Goal: Task Accomplishment & Management: Complete application form

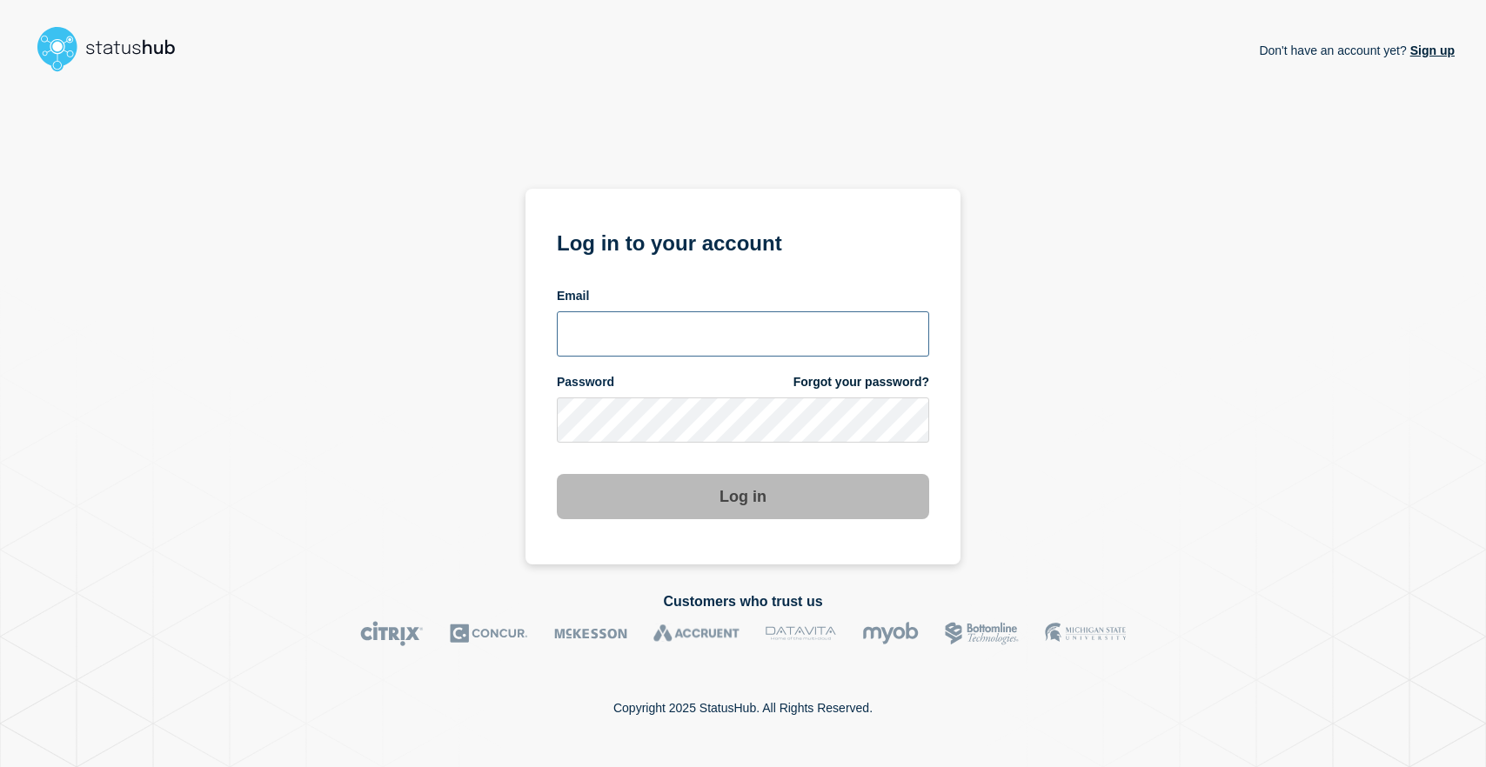
click at [695, 338] on input "email input" at bounding box center [743, 333] width 372 height 45
type input "cdjones@lcisd.org"
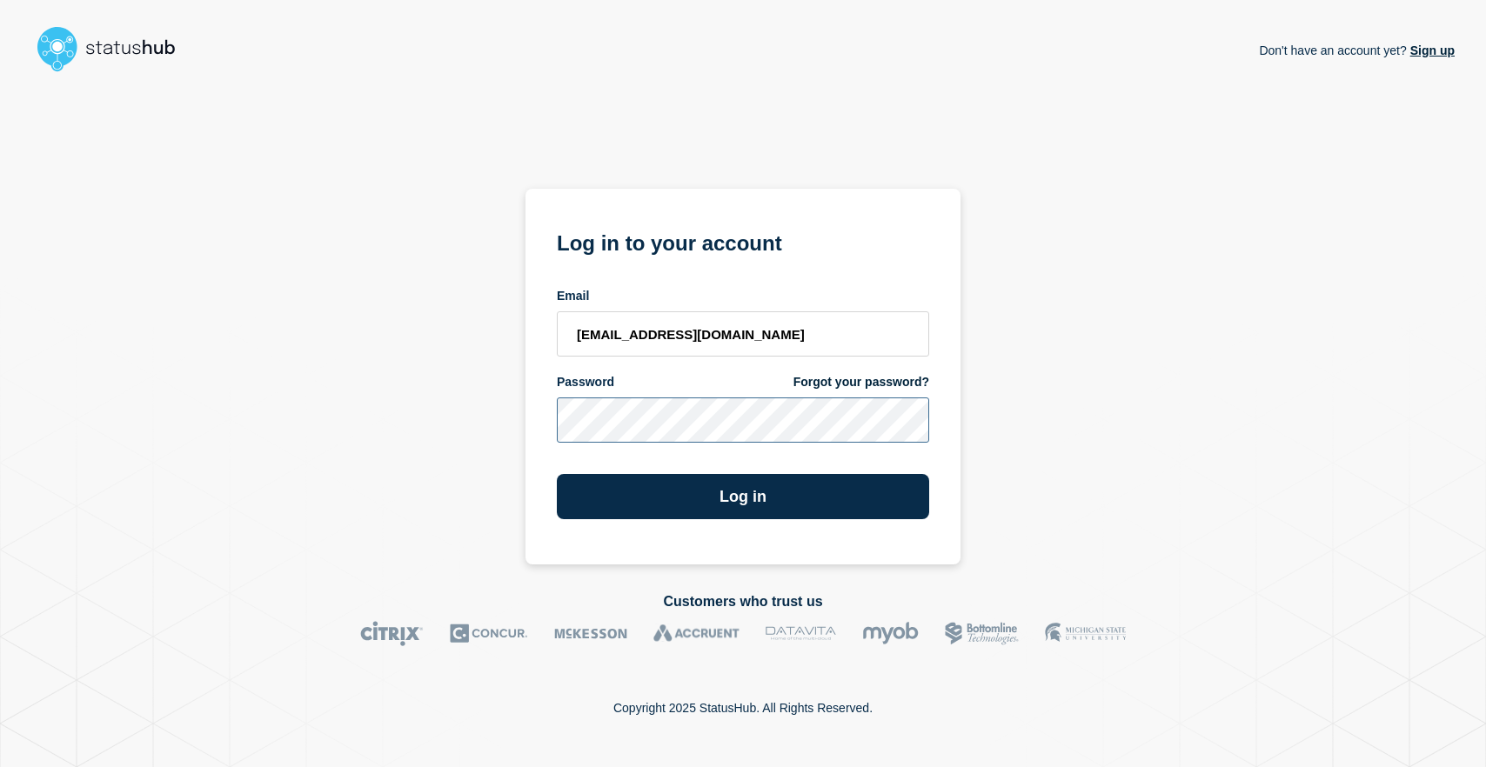
click at [557, 474] on button "Log in" at bounding box center [743, 496] width 372 height 45
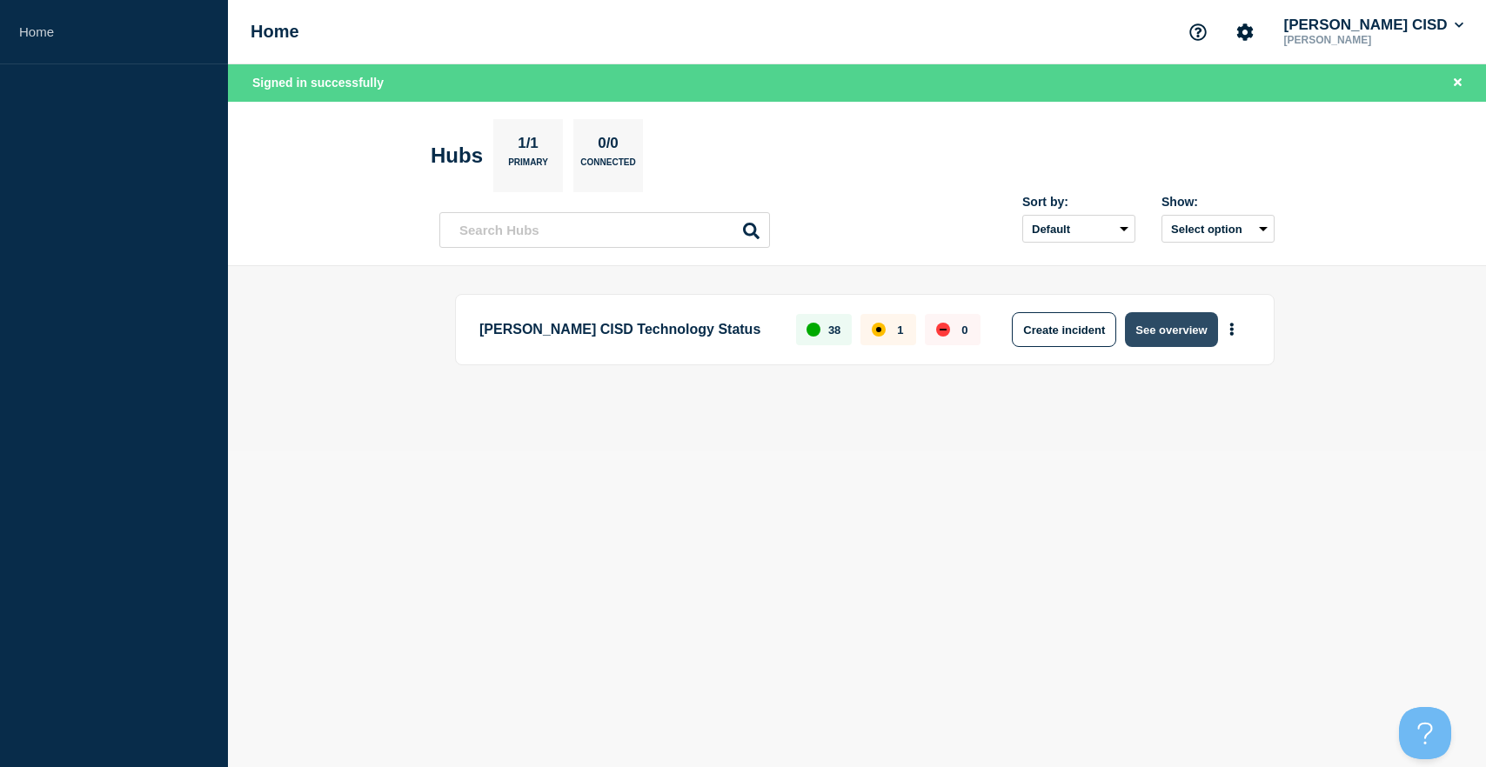
click at [1147, 322] on button "See overview" at bounding box center [1171, 329] width 92 height 35
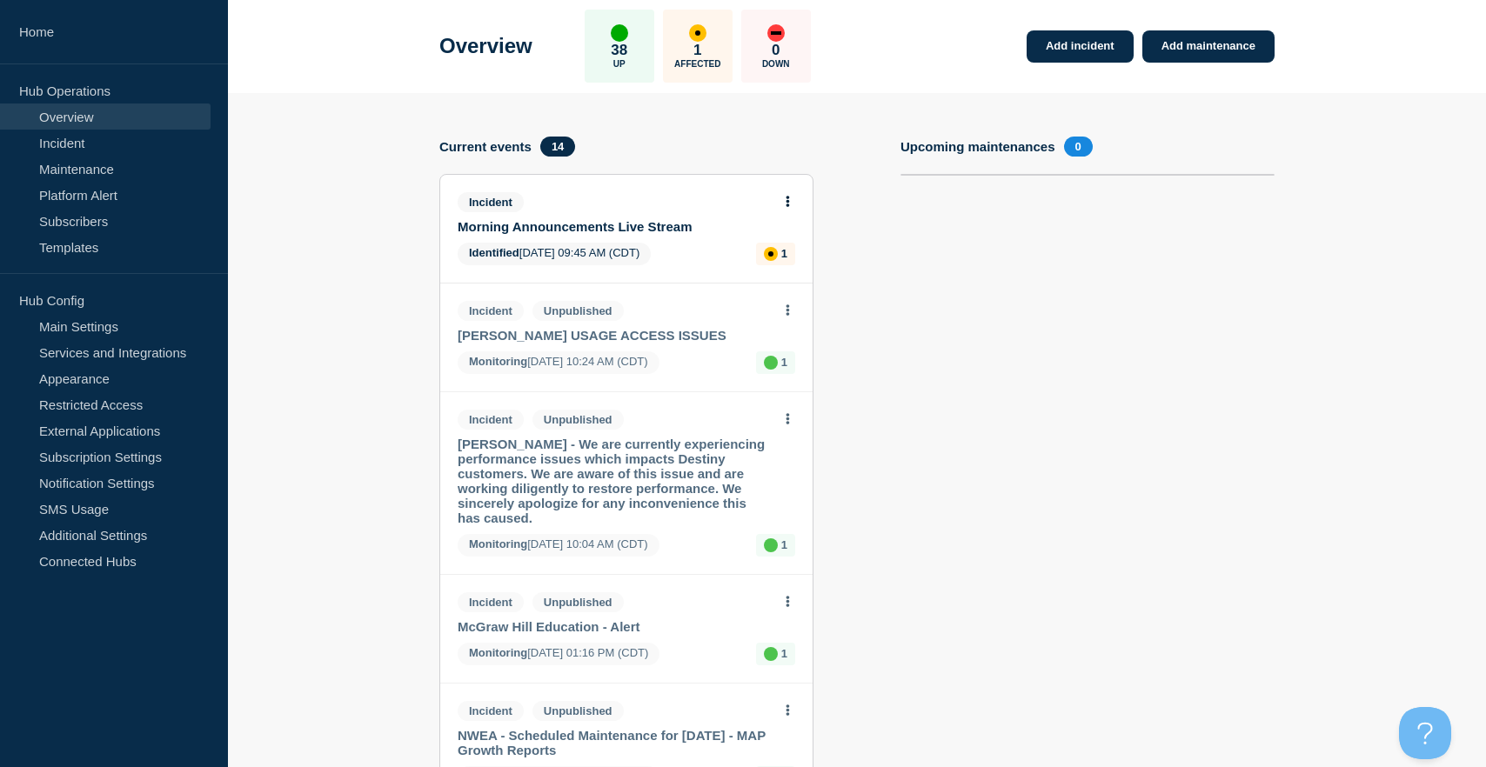
scroll to position [75, 0]
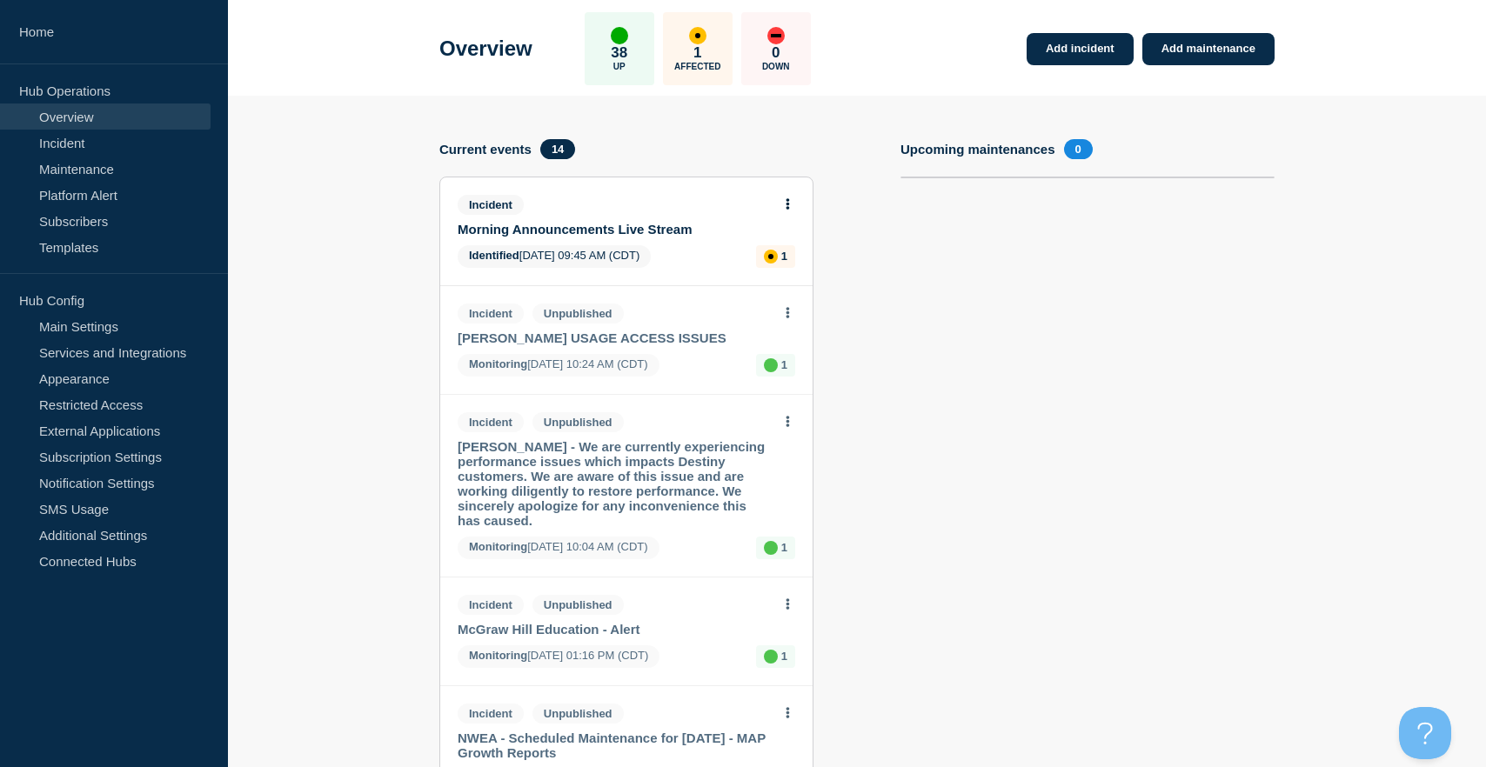
click at [628, 237] on link "Morning Announcements Live Stream" at bounding box center [615, 229] width 314 height 15
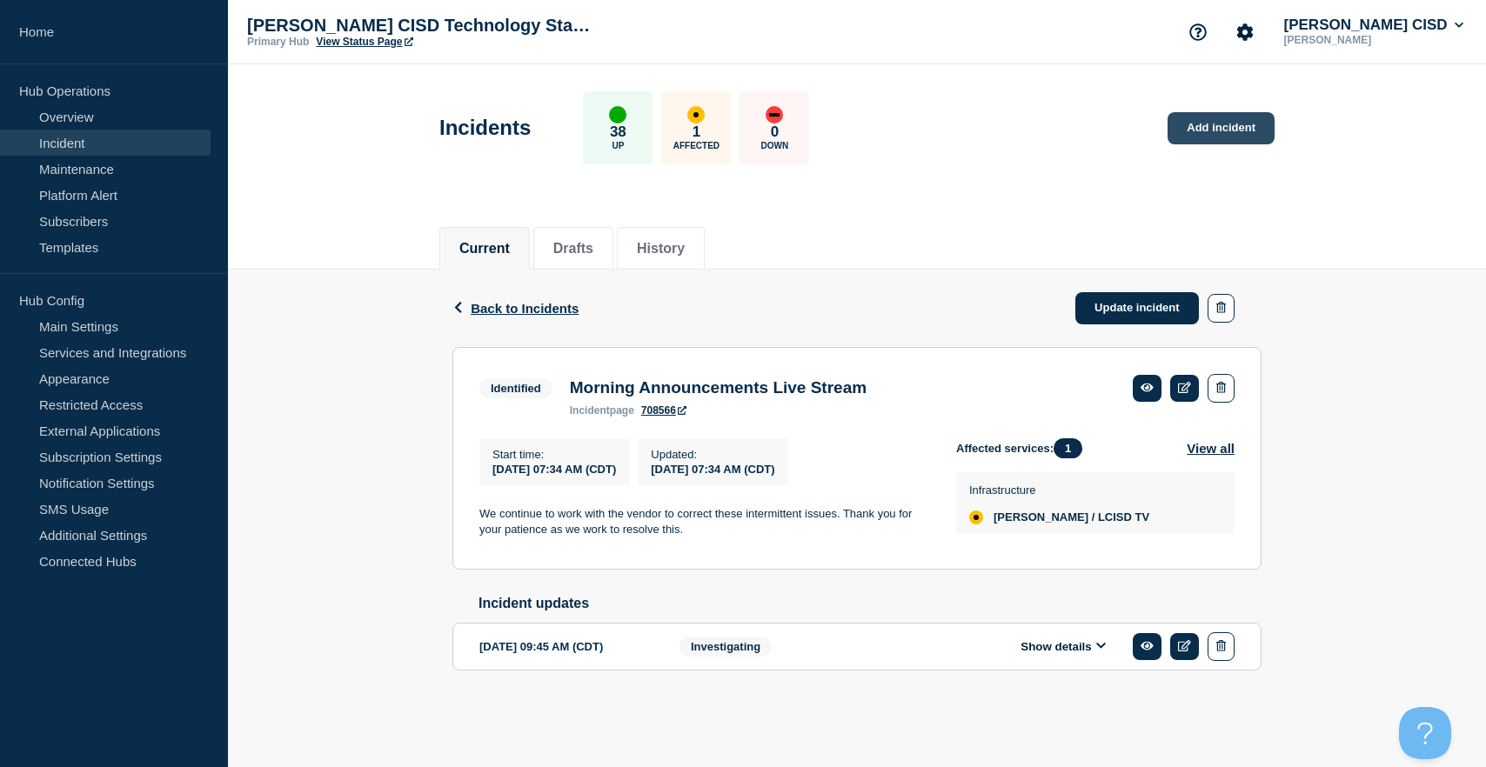
click at [1203, 125] on link "Add incident" at bounding box center [1220, 128] width 107 height 32
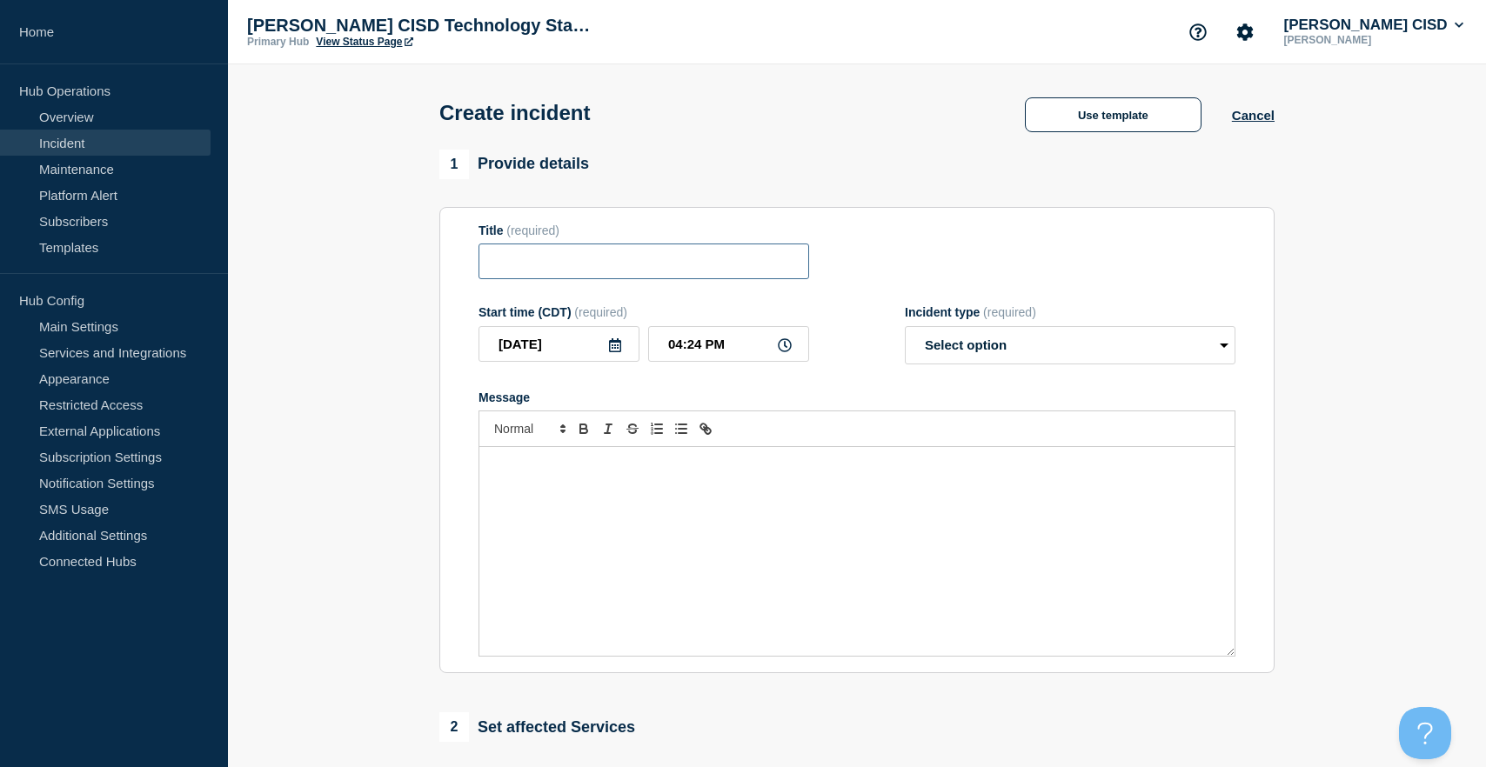
click at [661, 277] on input "Title" at bounding box center [643, 262] width 331 height 36
paste input "Dell Laptop Headphone Jack Issue"
type input "Dell Laptop Headphone Jack Issue"
click at [591, 557] on div "Message" at bounding box center [856, 551] width 755 height 209
click at [973, 349] on select "Select option Investigating Identified Monitoring" at bounding box center [1070, 345] width 331 height 38
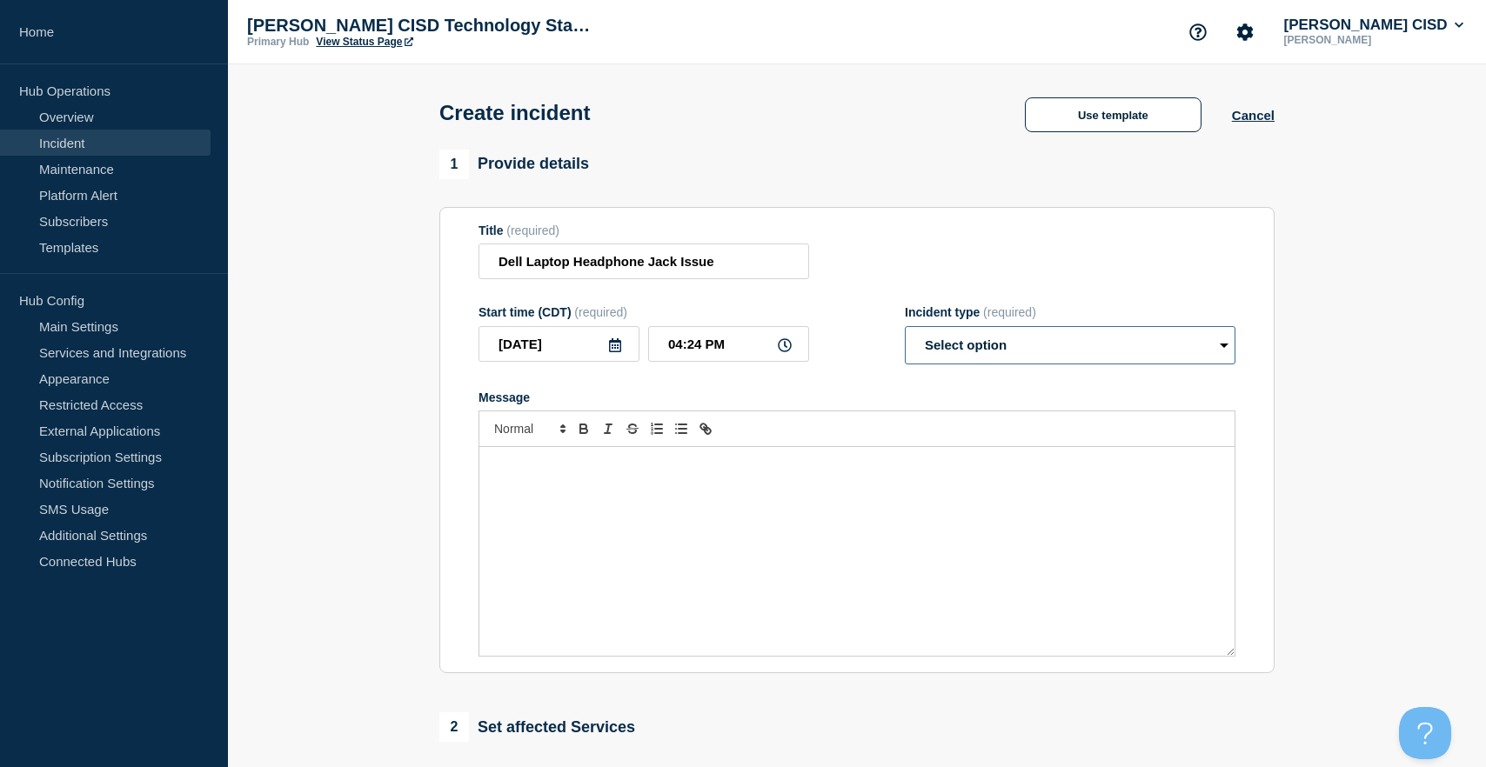
select select "investigating"
click at [905, 338] on select "Select option Investigating Identified Monitoring" at bounding box center [1070, 345] width 331 height 38
click at [643, 513] on div "Message" at bounding box center [856, 551] width 755 height 209
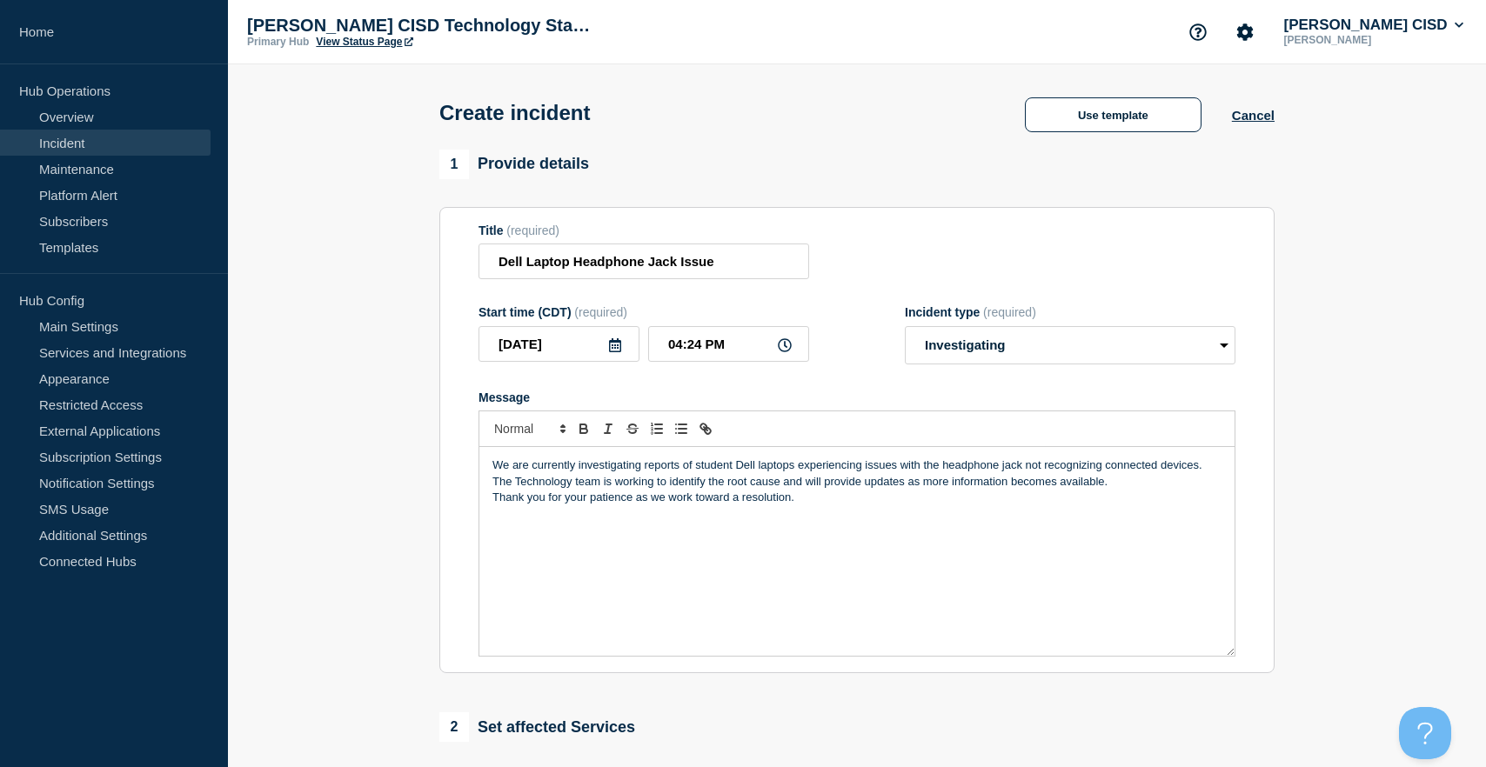
click at [1107, 490] on p "We are currently investigating reports of student Dell laptops experiencing iss…" at bounding box center [856, 474] width 729 height 32
click at [490, 528] on div "We are currently investigating reports of student Dell laptops experiencing iss…" at bounding box center [856, 551] width 755 height 209
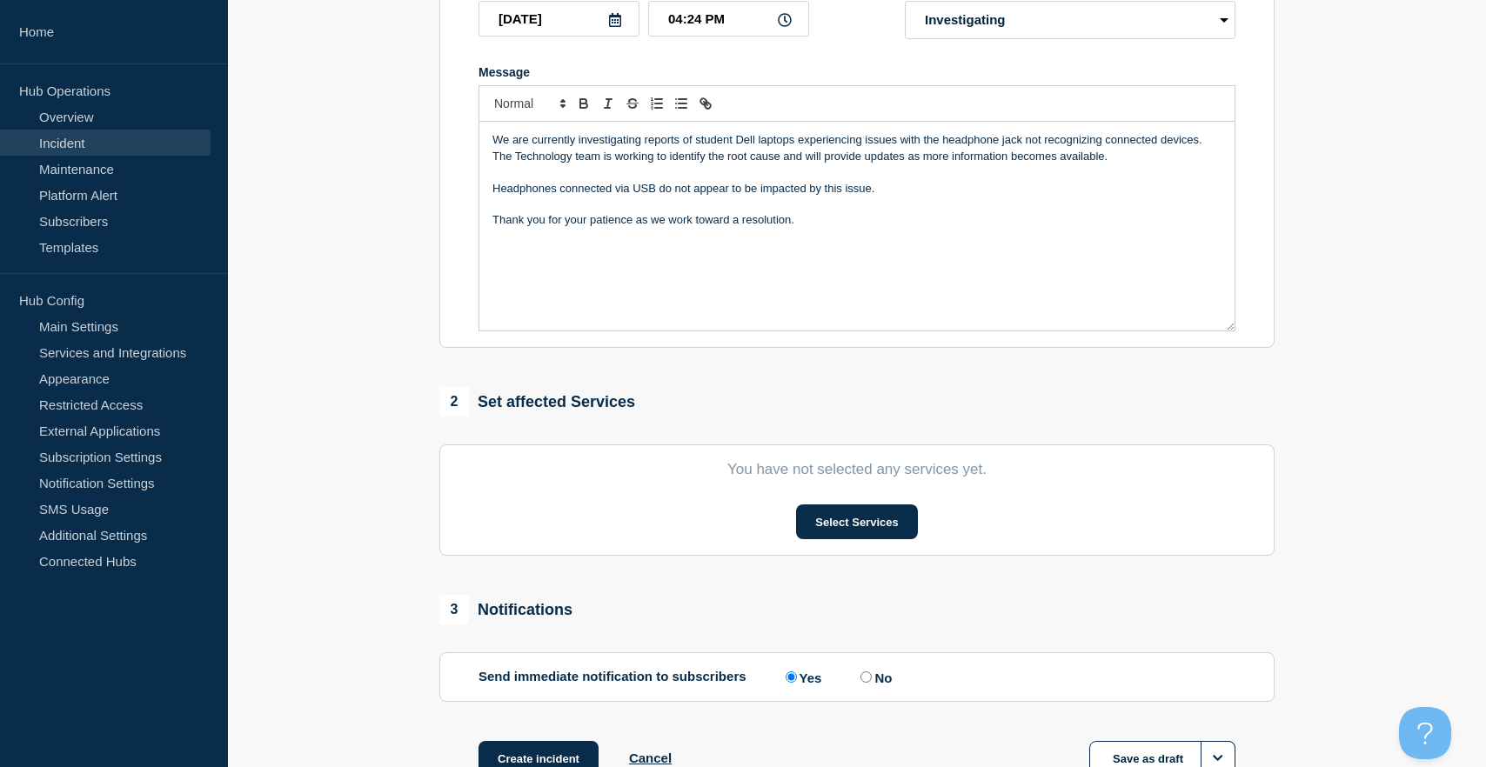
scroll to position [332, 0]
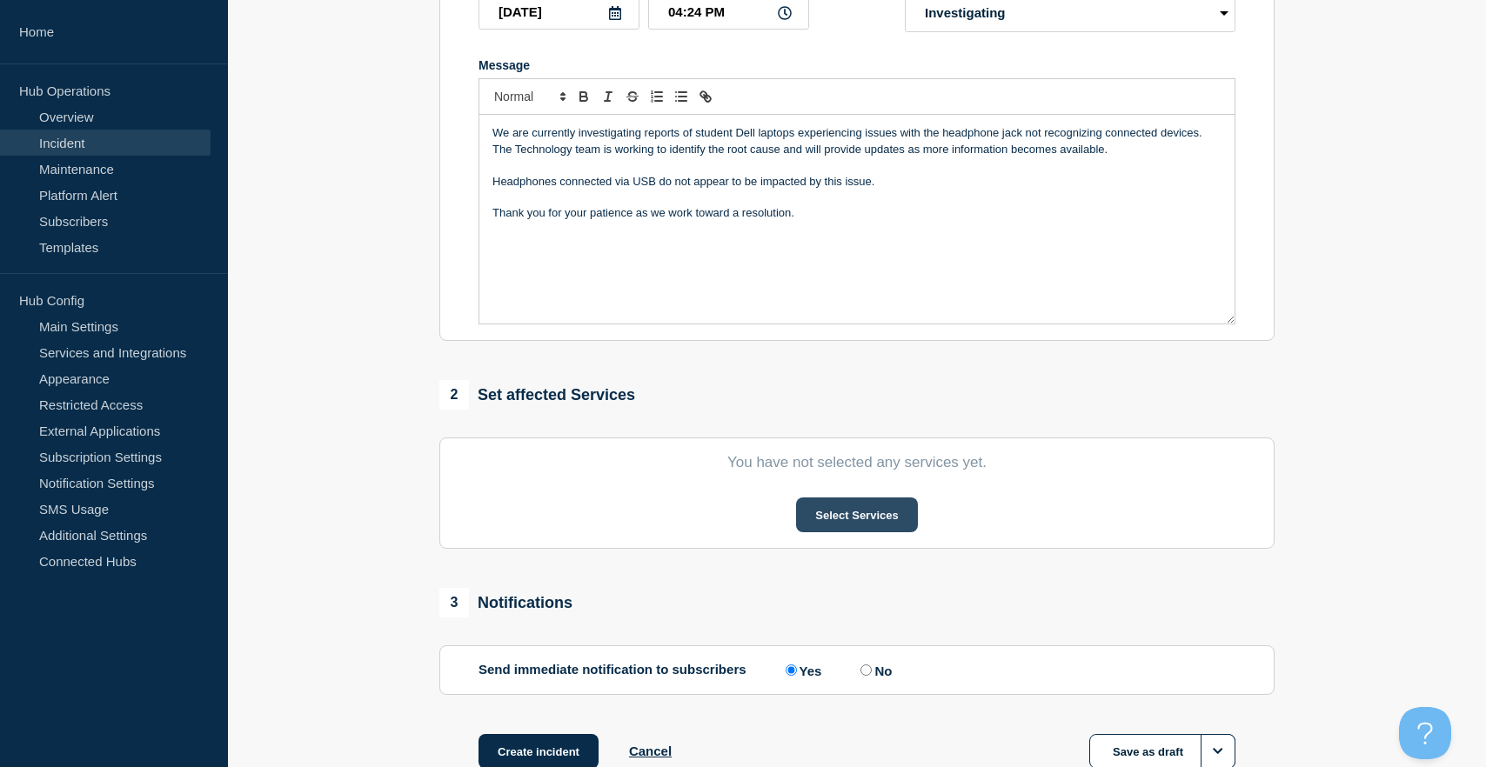
click at [827, 532] on button "Select Services" at bounding box center [856, 515] width 121 height 35
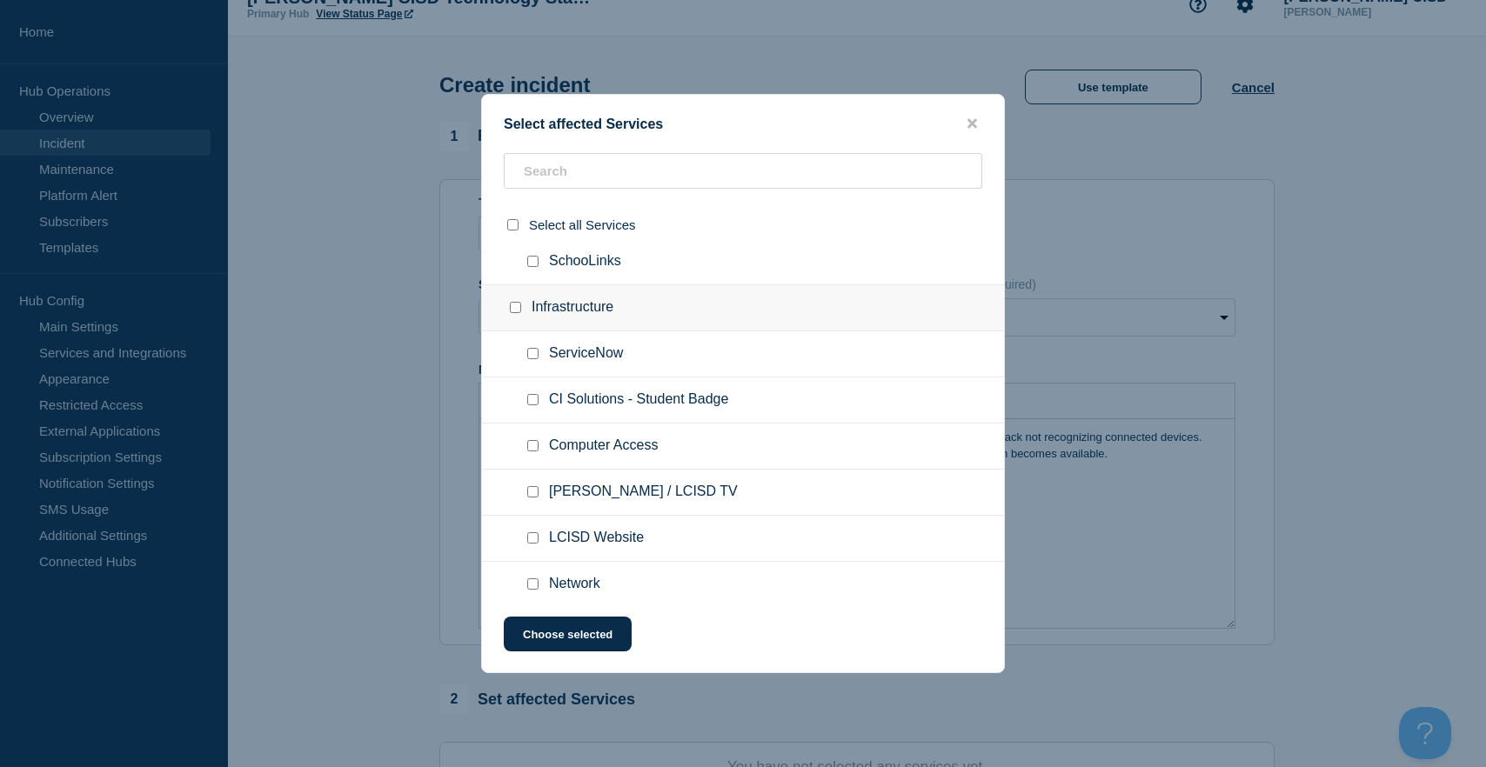
scroll to position [702, 0]
click at [976, 124] on icon "close button" at bounding box center [972, 124] width 10 height 10
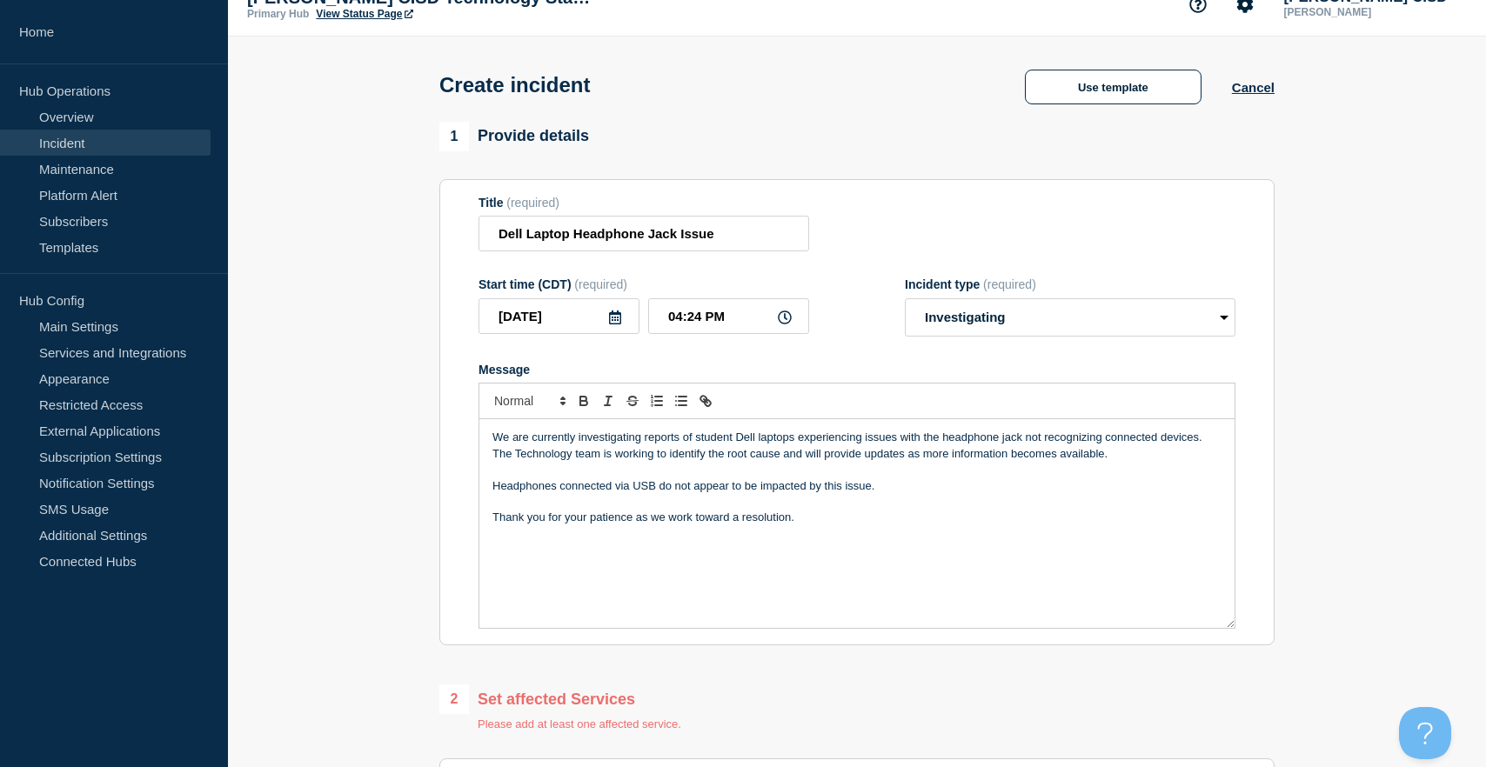
scroll to position [0, 0]
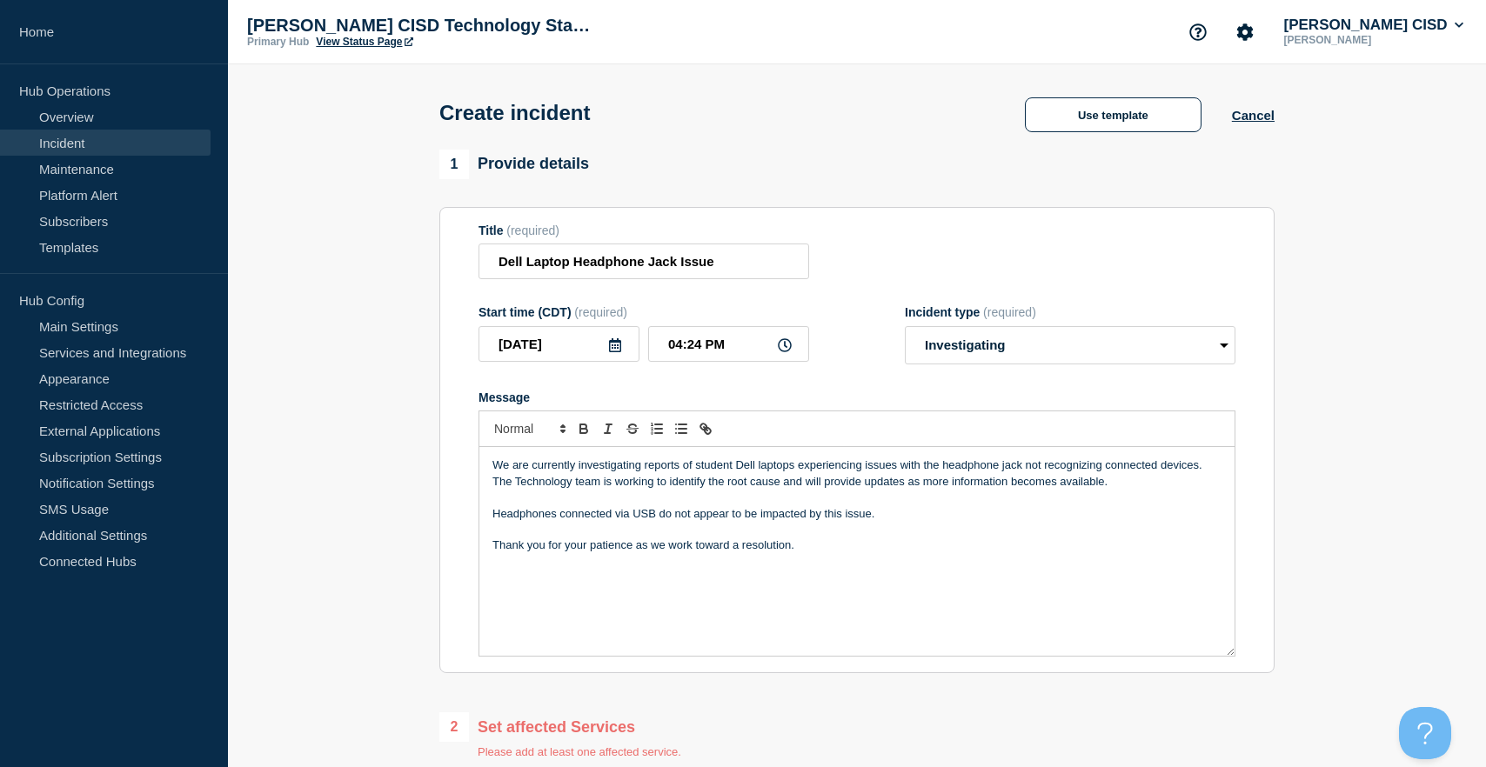
click at [684, 588] on div "We are currently investigating reports of student Dell laptops experiencing iss…" at bounding box center [856, 551] width 755 height 209
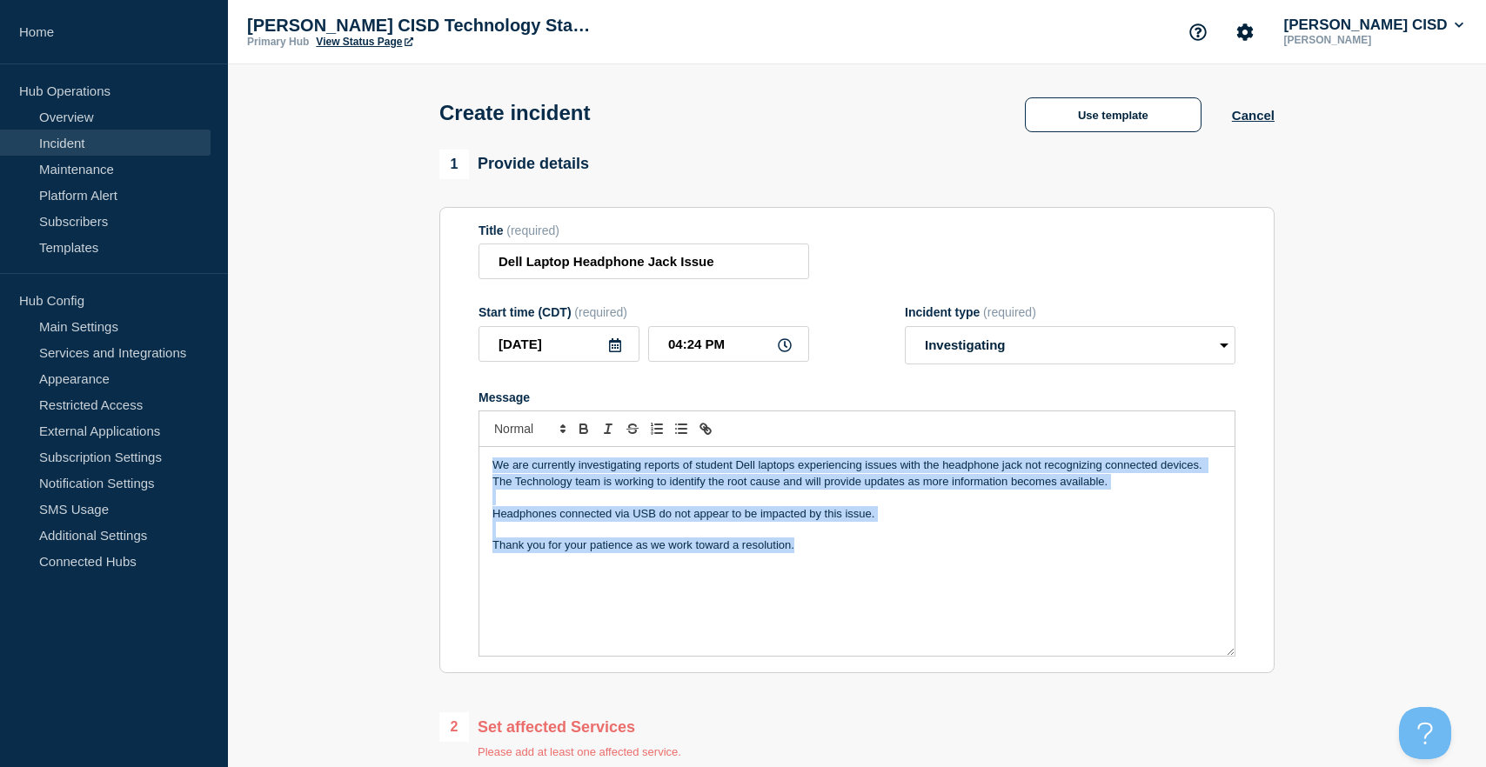
copy div "We are currently investigating reports of student Dell laptops experiencing iss…"
click at [97, 352] on link "Services and Integrations" at bounding box center [105, 352] width 211 height 26
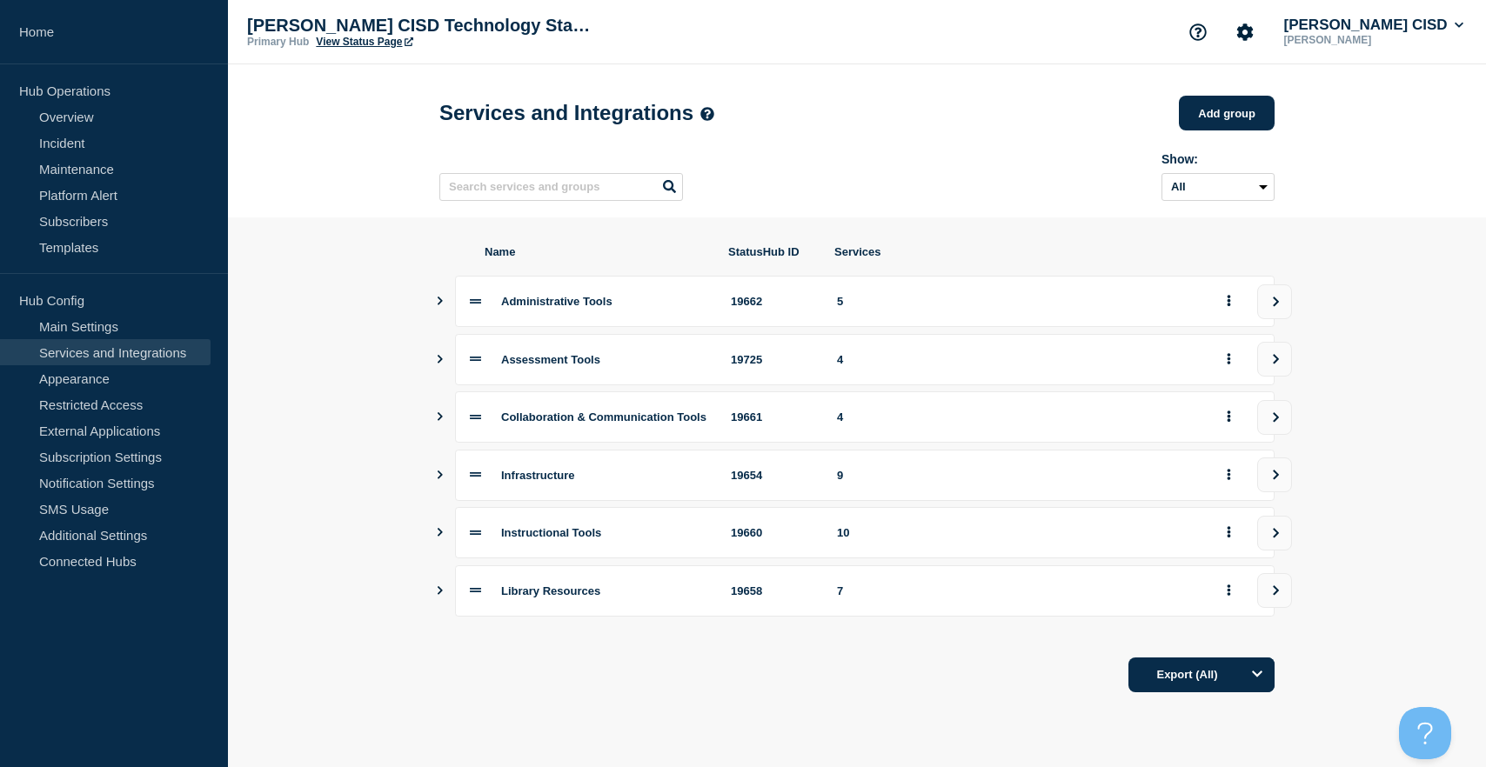
click at [439, 498] on button "Show services" at bounding box center [440, 475] width 9 height 51
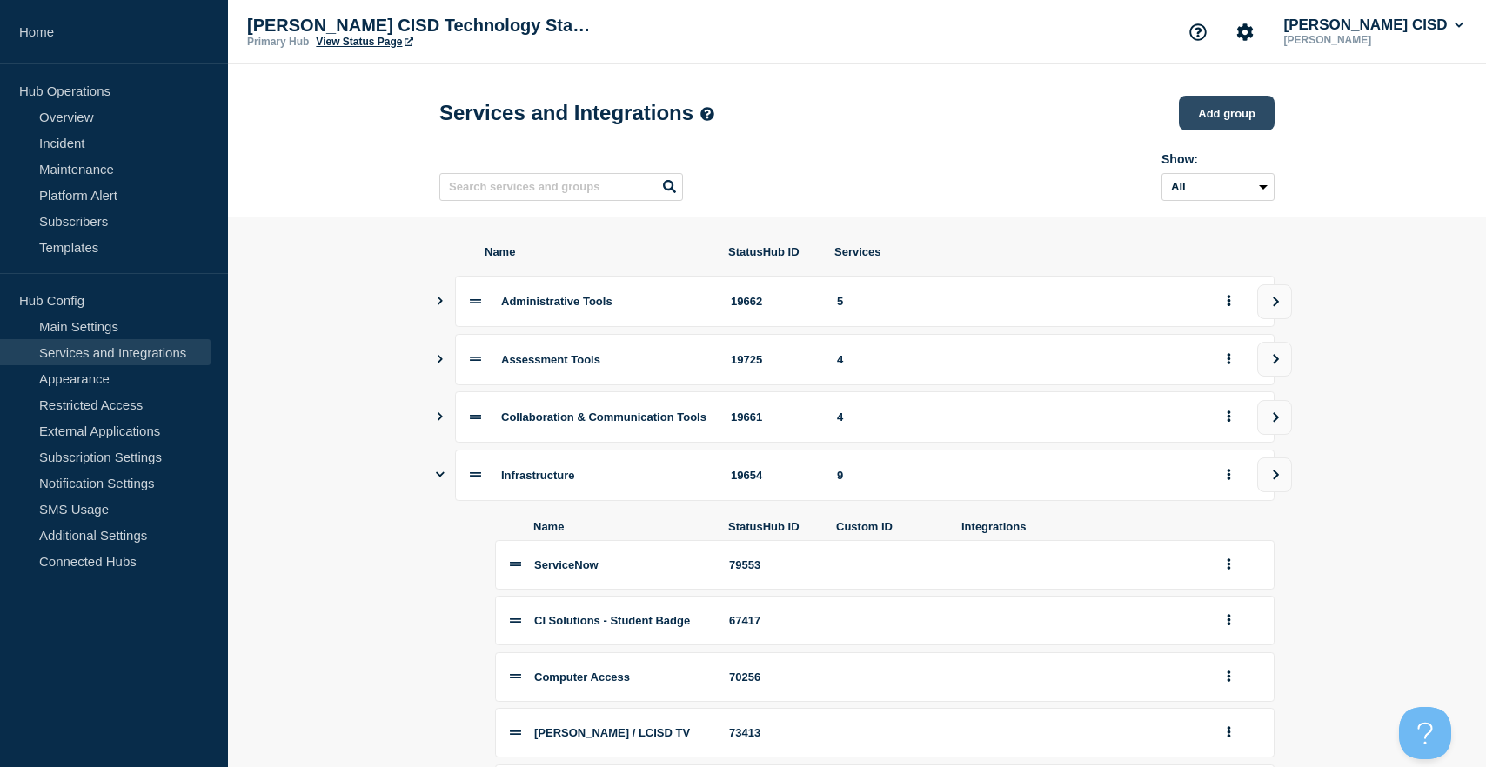
click at [1221, 105] on button "Add group" at bounding box center [1227, 113] width 96 height 35
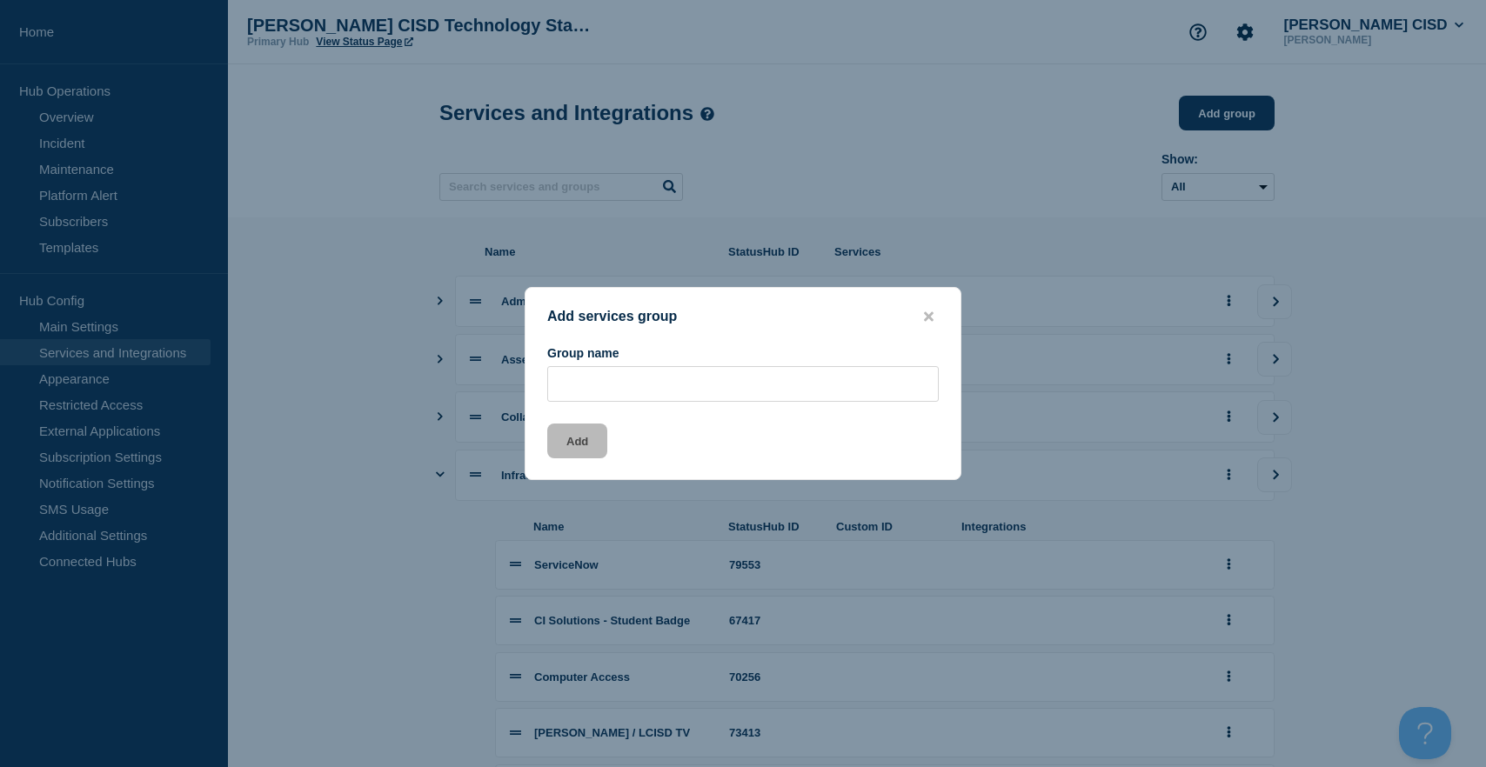
click at [928, 303] on div "Add services group Group name Add" at bounding box center [743, 384] width 437 height 194
click at [928, 309] on button "close button" at bounding box center [929, 317] width 20 height 17
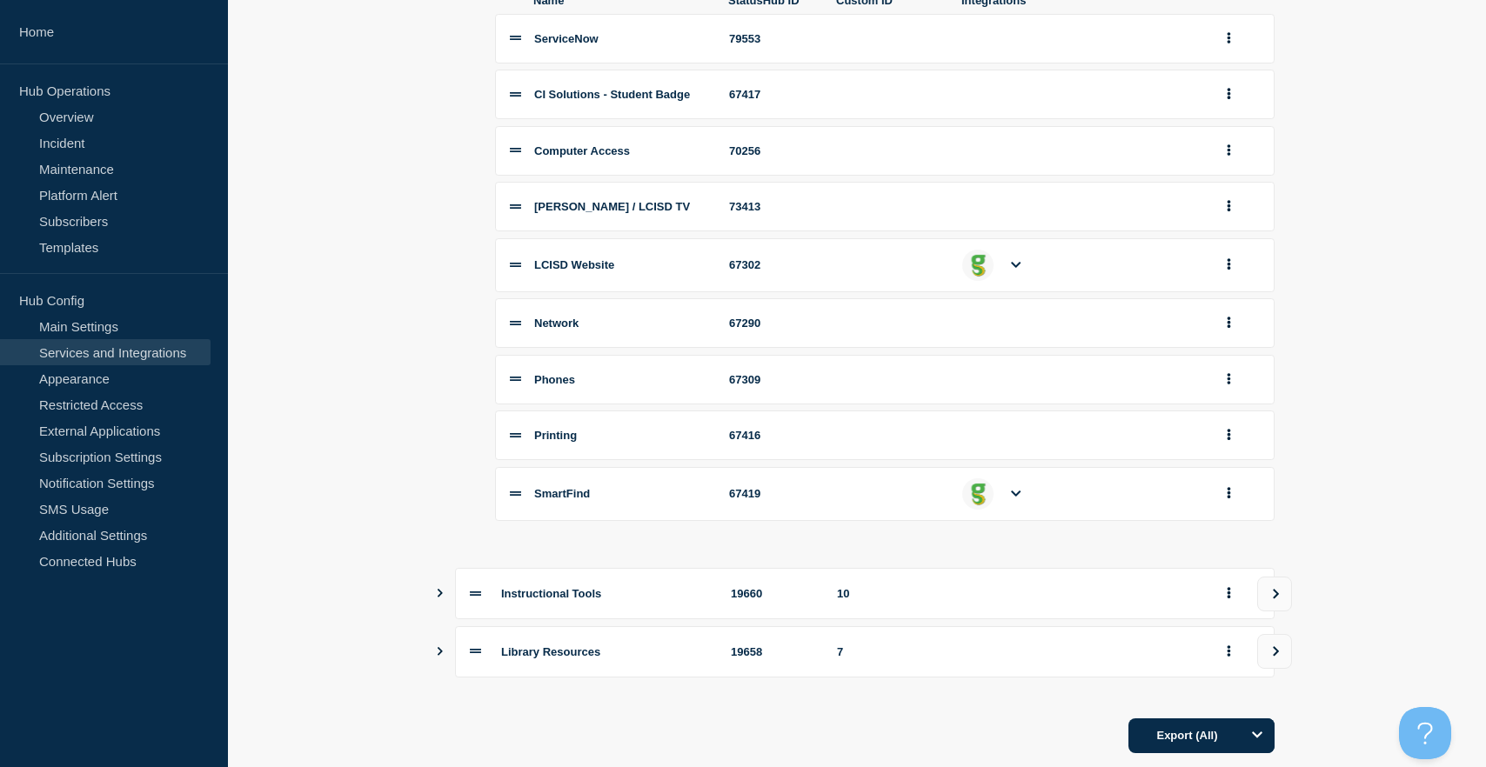
scroll to position [607, 0]
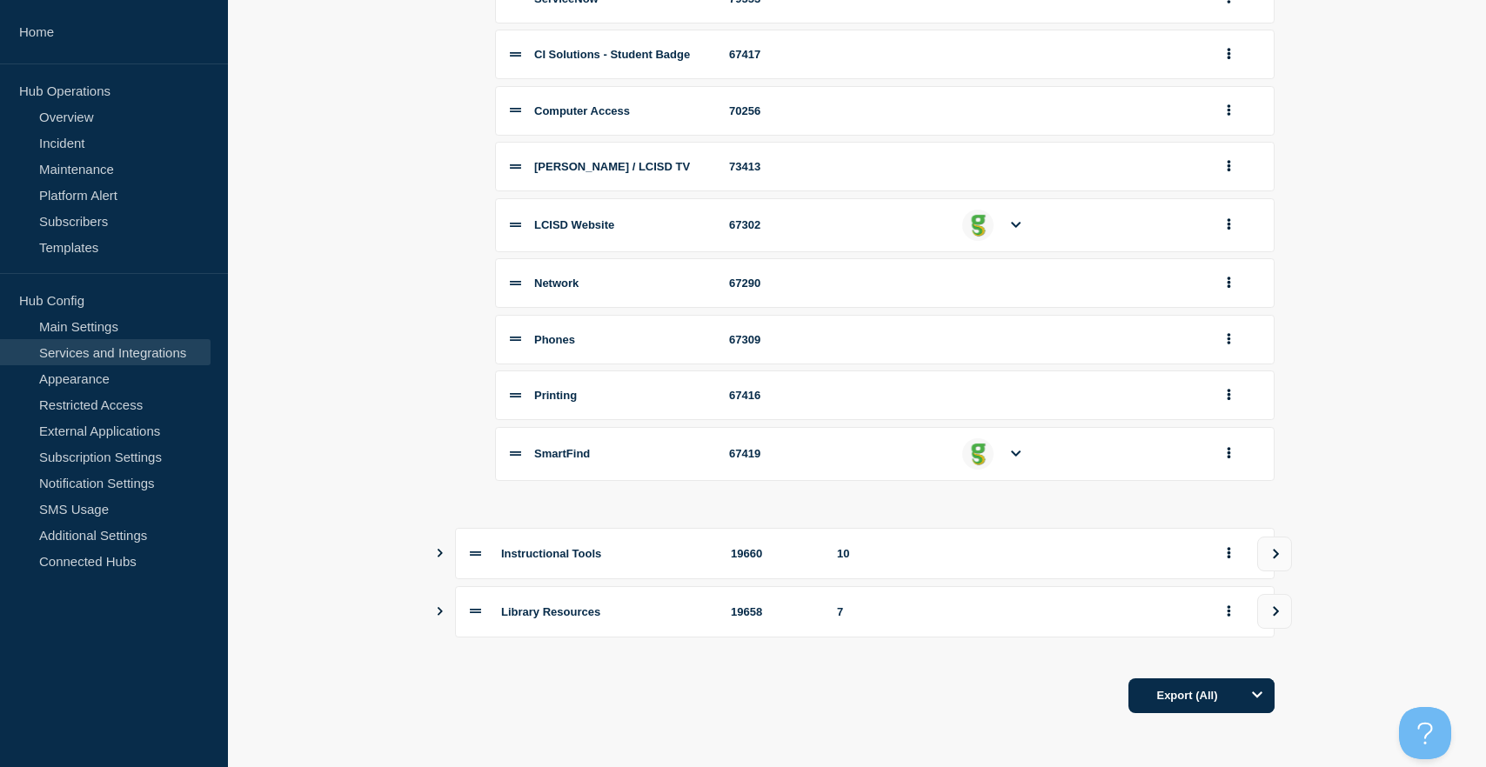
click at [439, 553] on icon "Show services" at bounding box center [440, 553] width 5 height 9
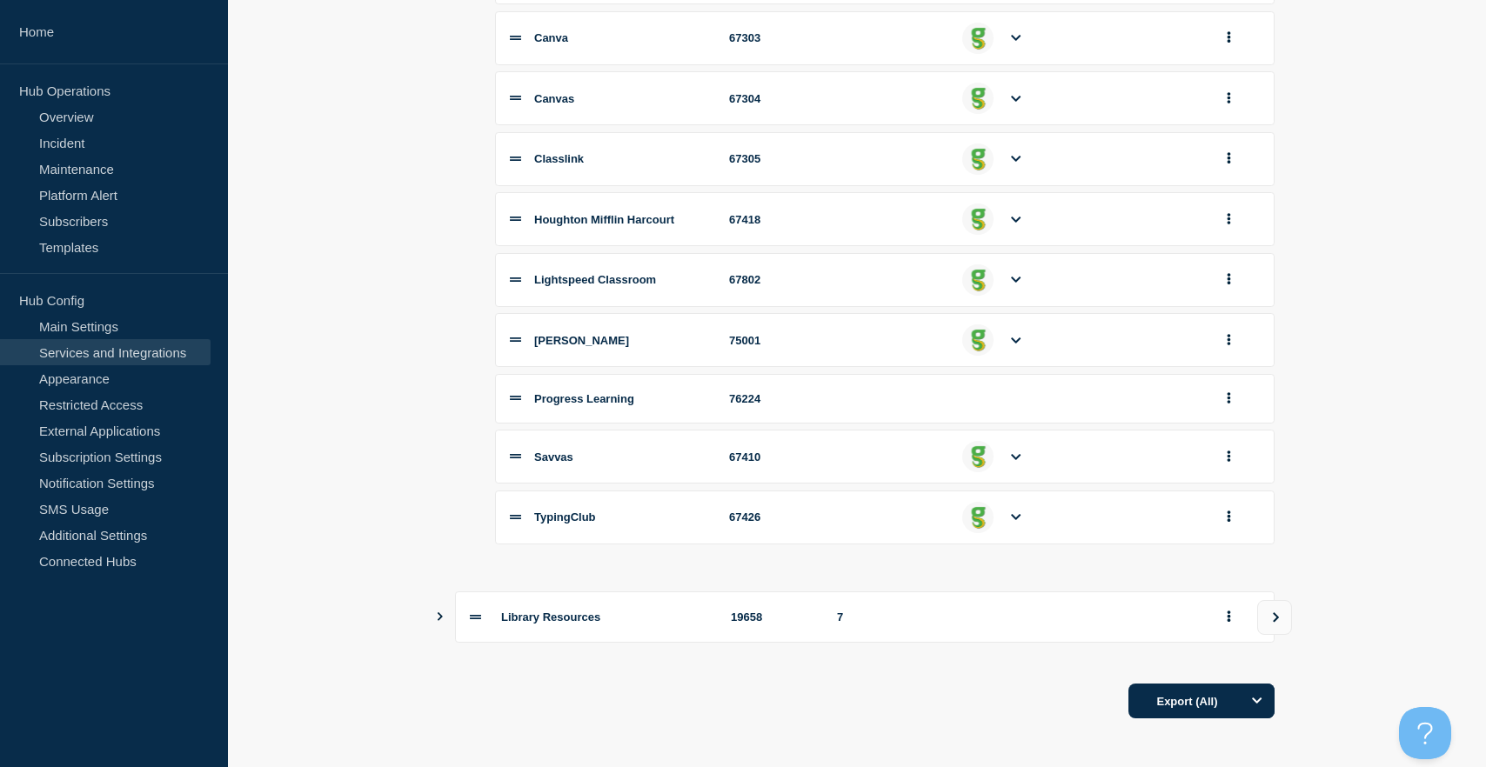
scroll to position [1287, 0]
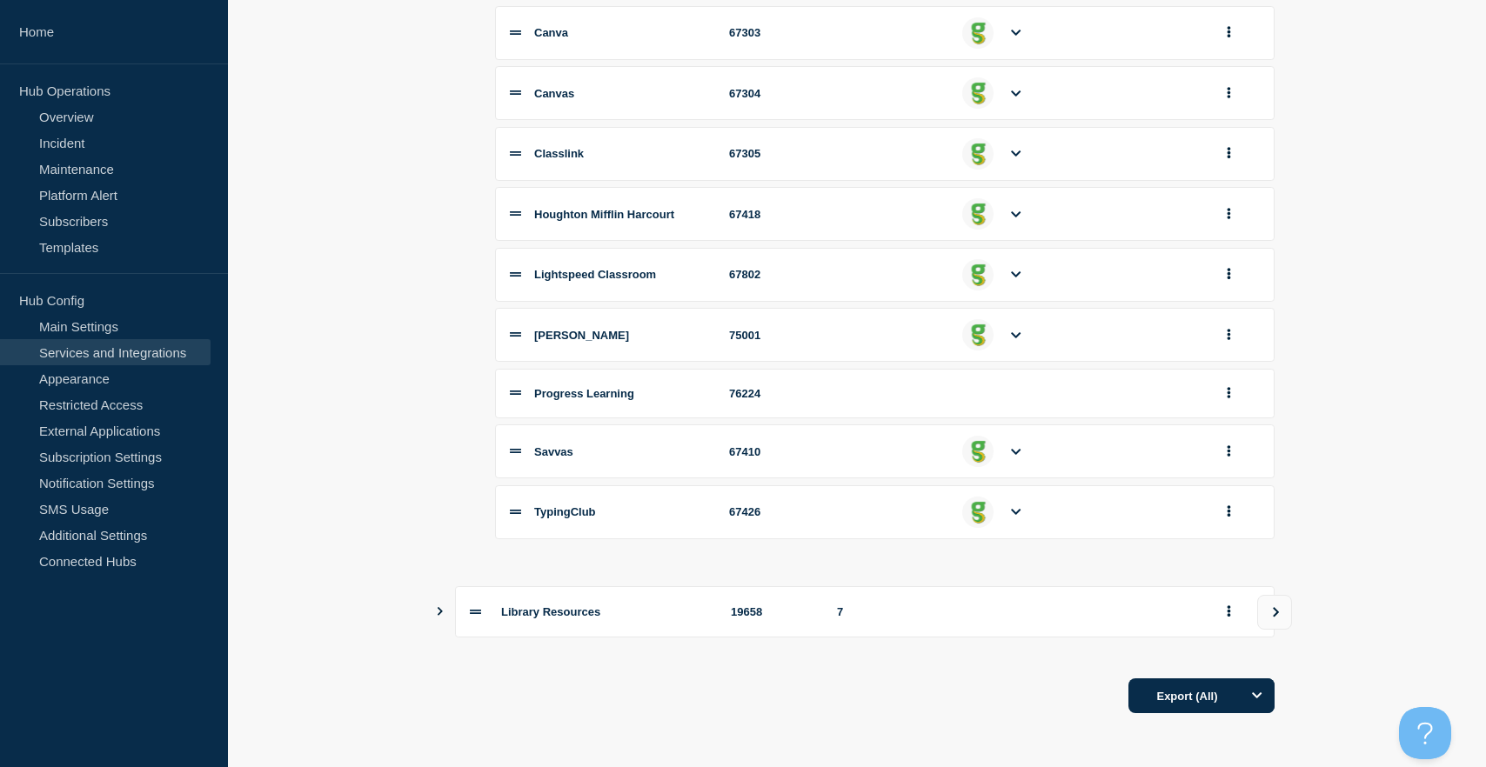
click at [437, 609] on icon "Show services" at bounding box center [439, 611] width 11 height 9
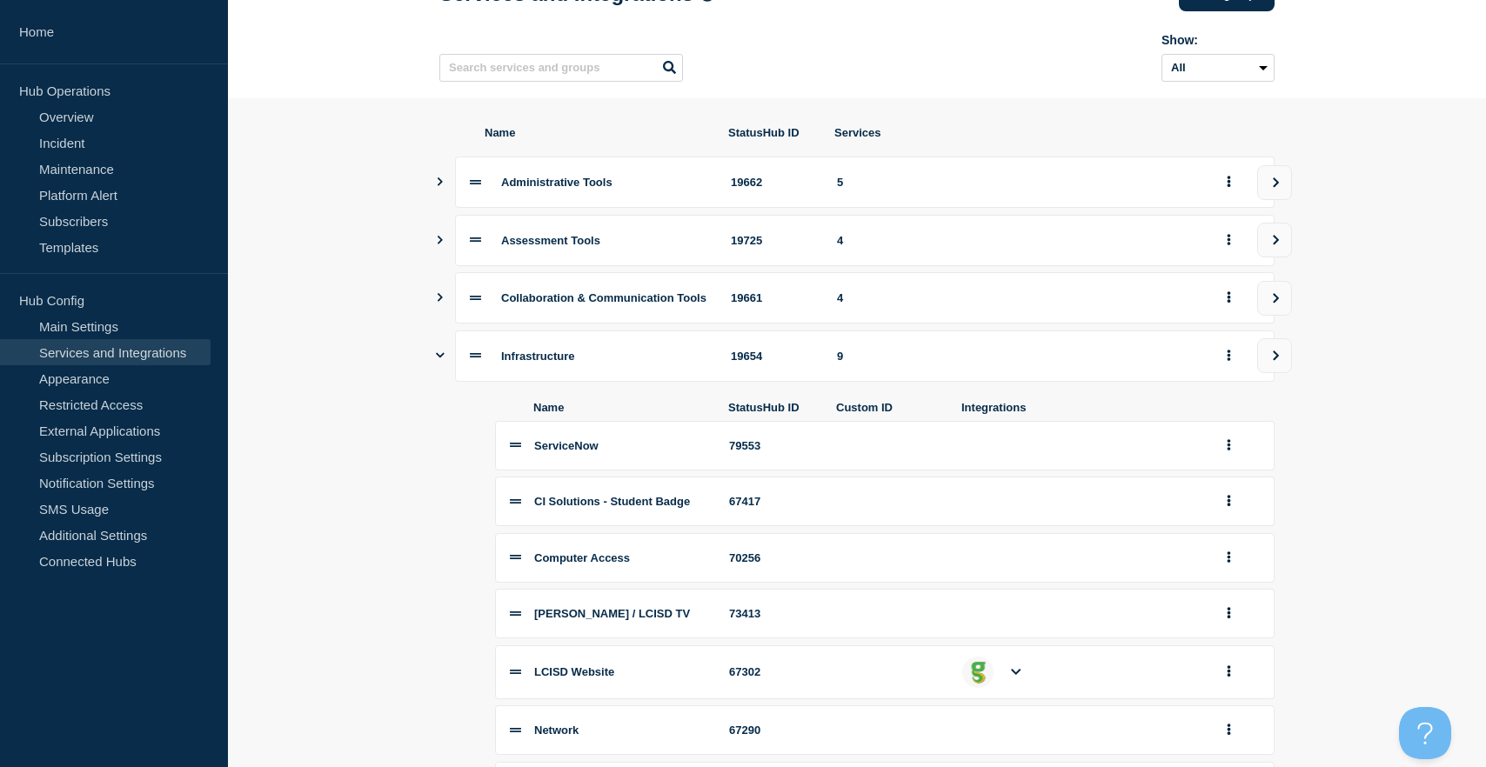
scroll to position [0, 0]
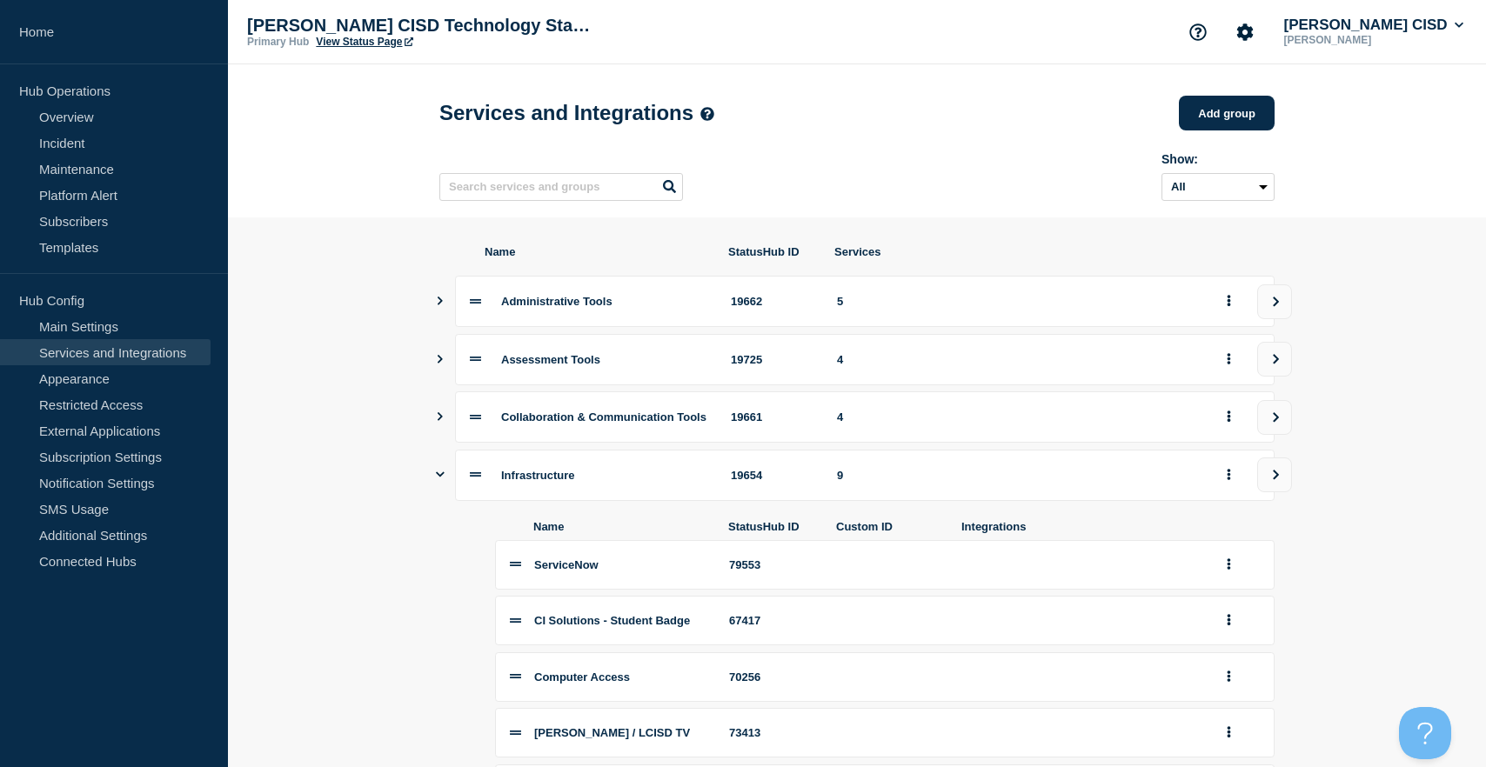
click at [446, 430] on div "Collaboration & Communication Tools 19661 4" at bounding box center [856, 416] width 835 height 51
click at [442, 421] on icon "Show services" at bounding box center [439, 416] width 11 height 9
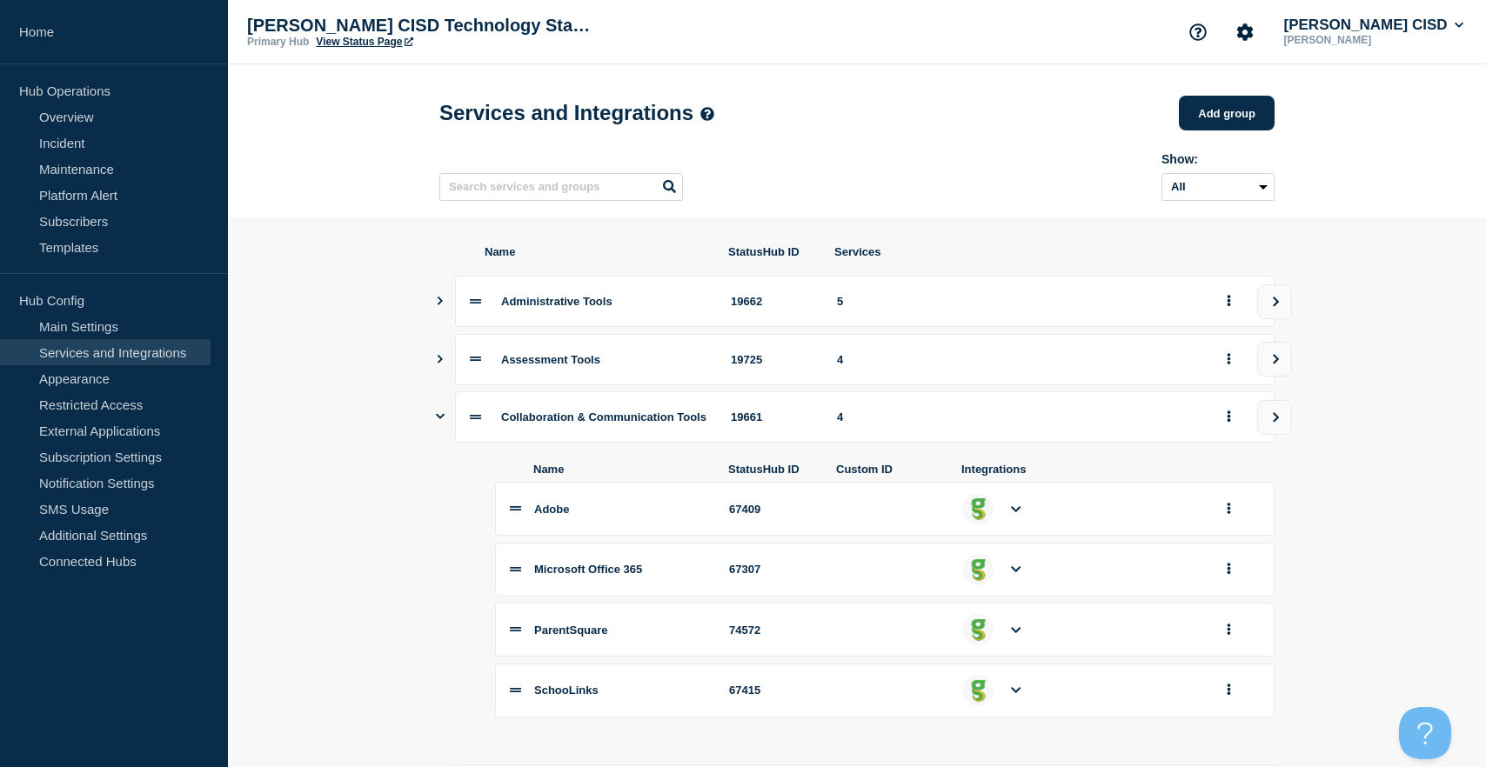
click at [436, 364] on icon "Show services" at bounding box center [439, 359] width 11 height 9
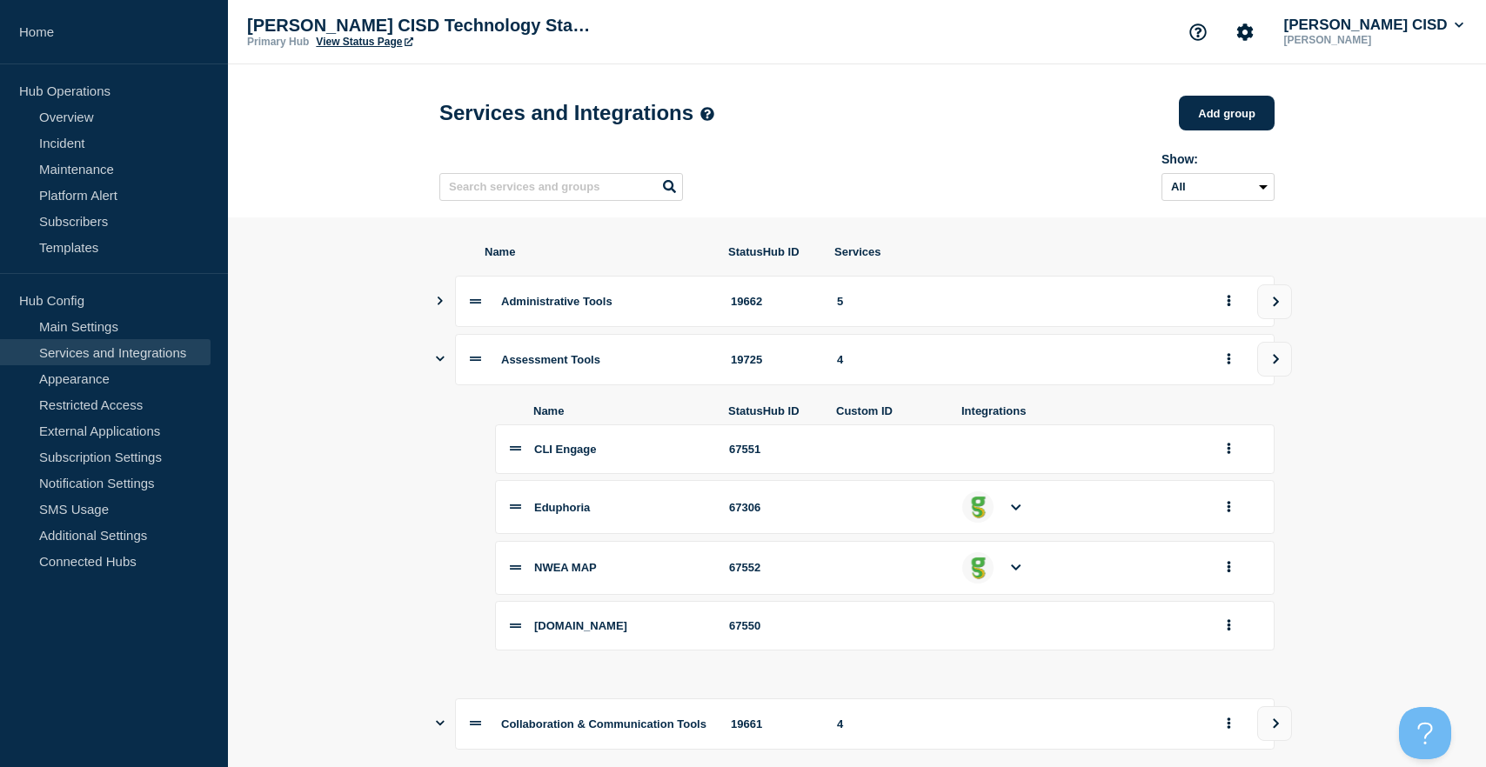
click at [438, 305] on icon "Show services" at bounding box center [440, 301] width 5 height 9
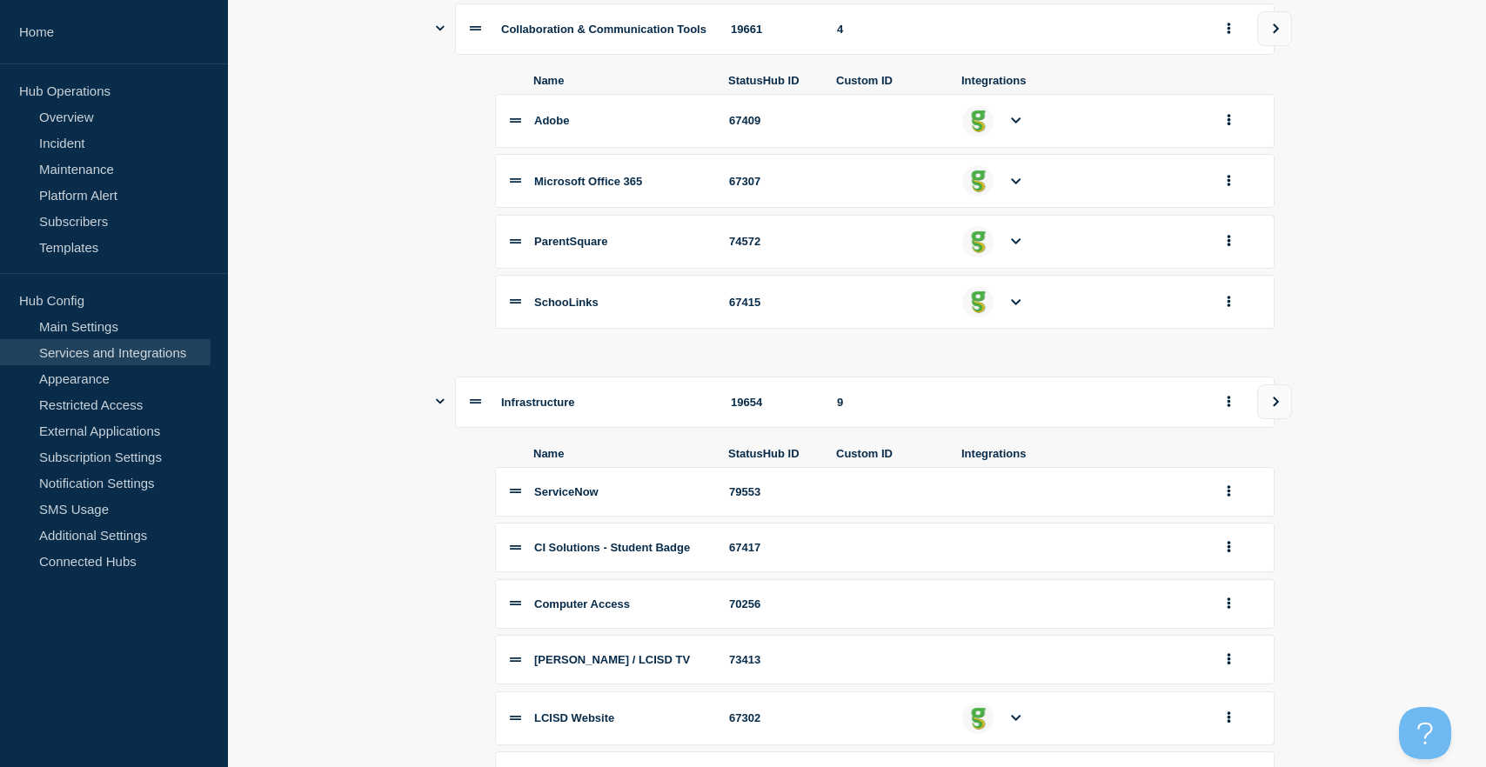
scroll to position [1054, 0]
click at [1281, 418] on button "view group" at bounding box center [1274, 401] width 35 height 35
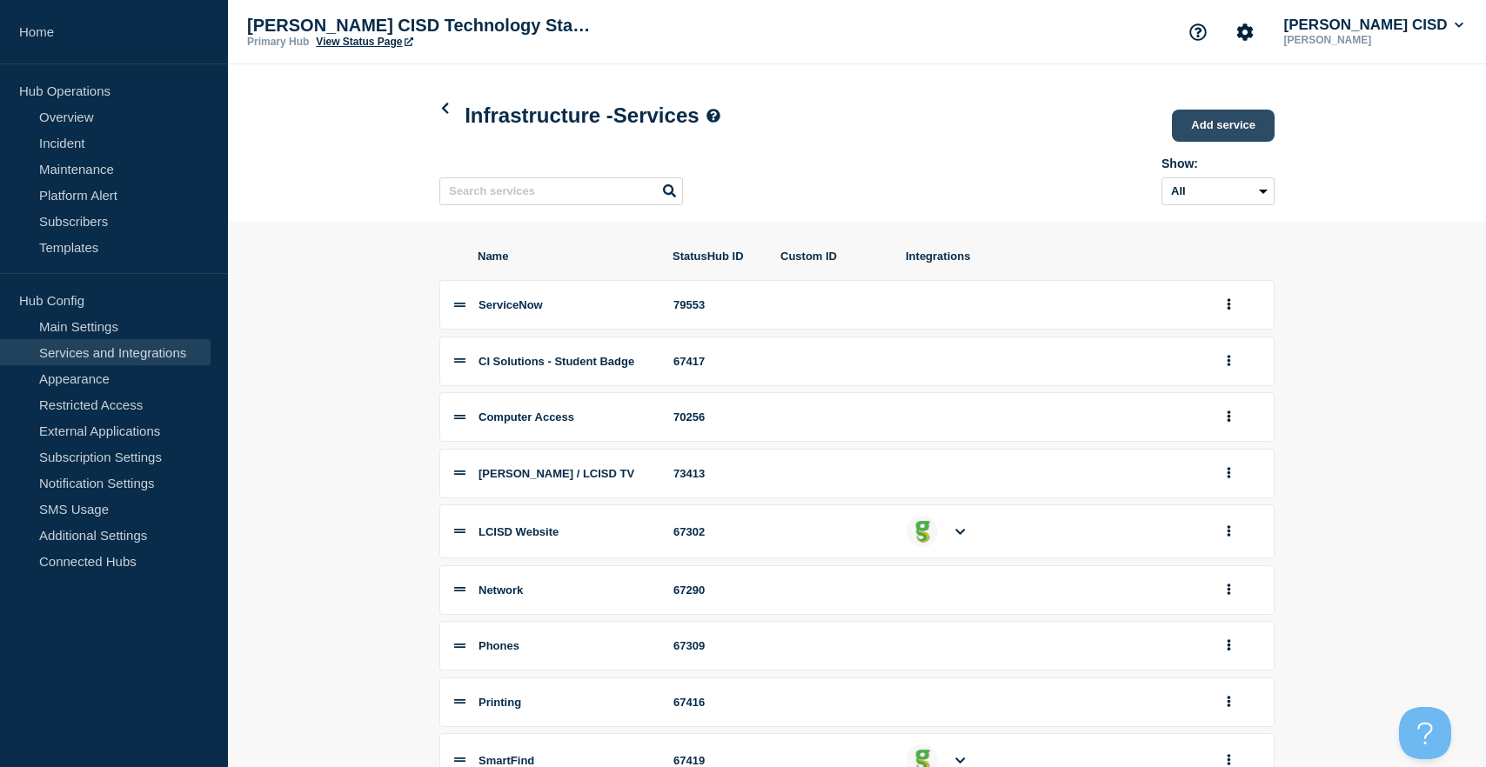
click at [1206, 135] on link "Add service" at bounding box center [1223, 126] width 103 height 32
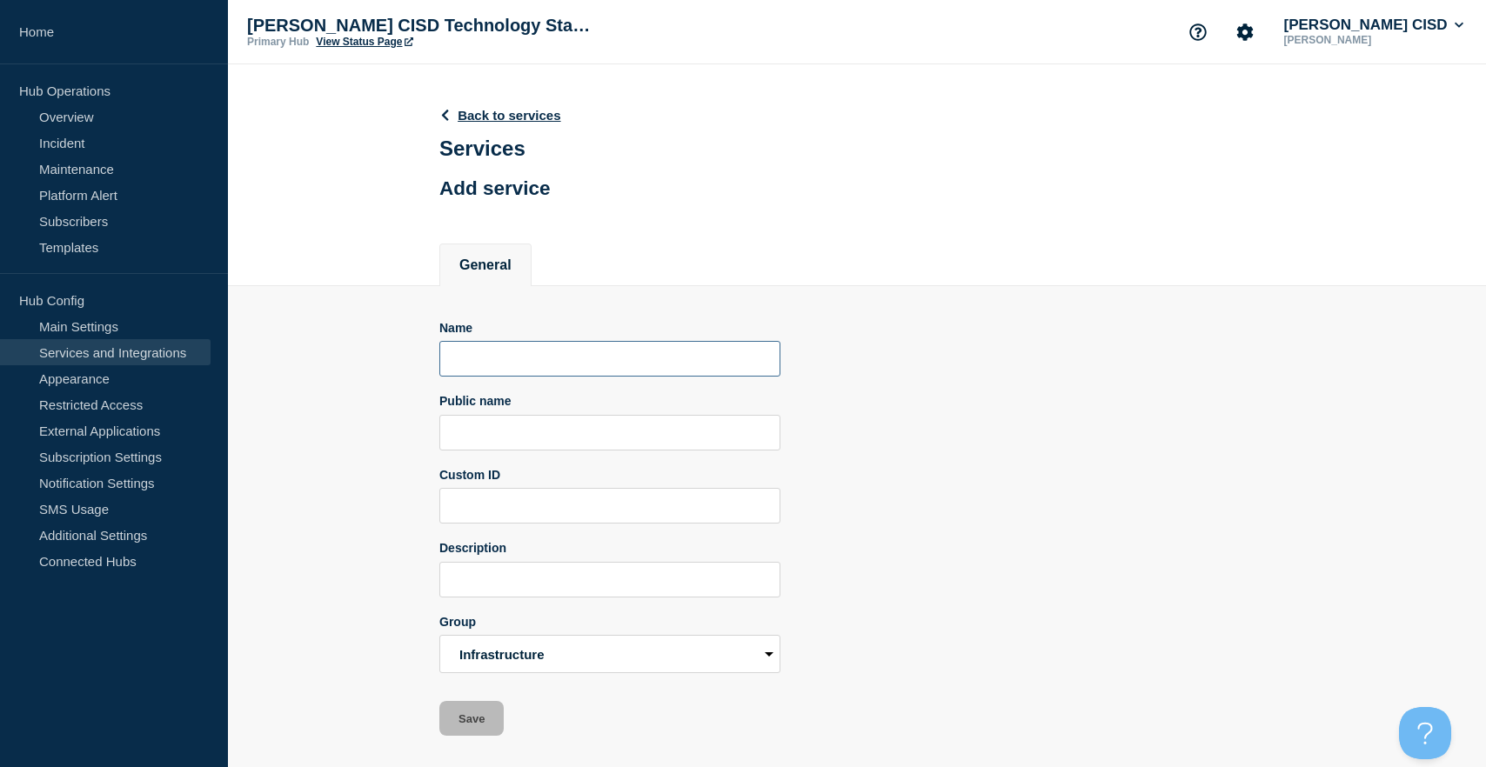
click at [653, 365] on input "Name" at bounding box center [609, 359] width 341 height 36
type input "Student Laptops"
click at [497, 598] on input "Description" at bounding box center [609, 580] width 341 height 36
click at [481, 726] on button "Save" at bounding box center [471, 718] width 64 height 35
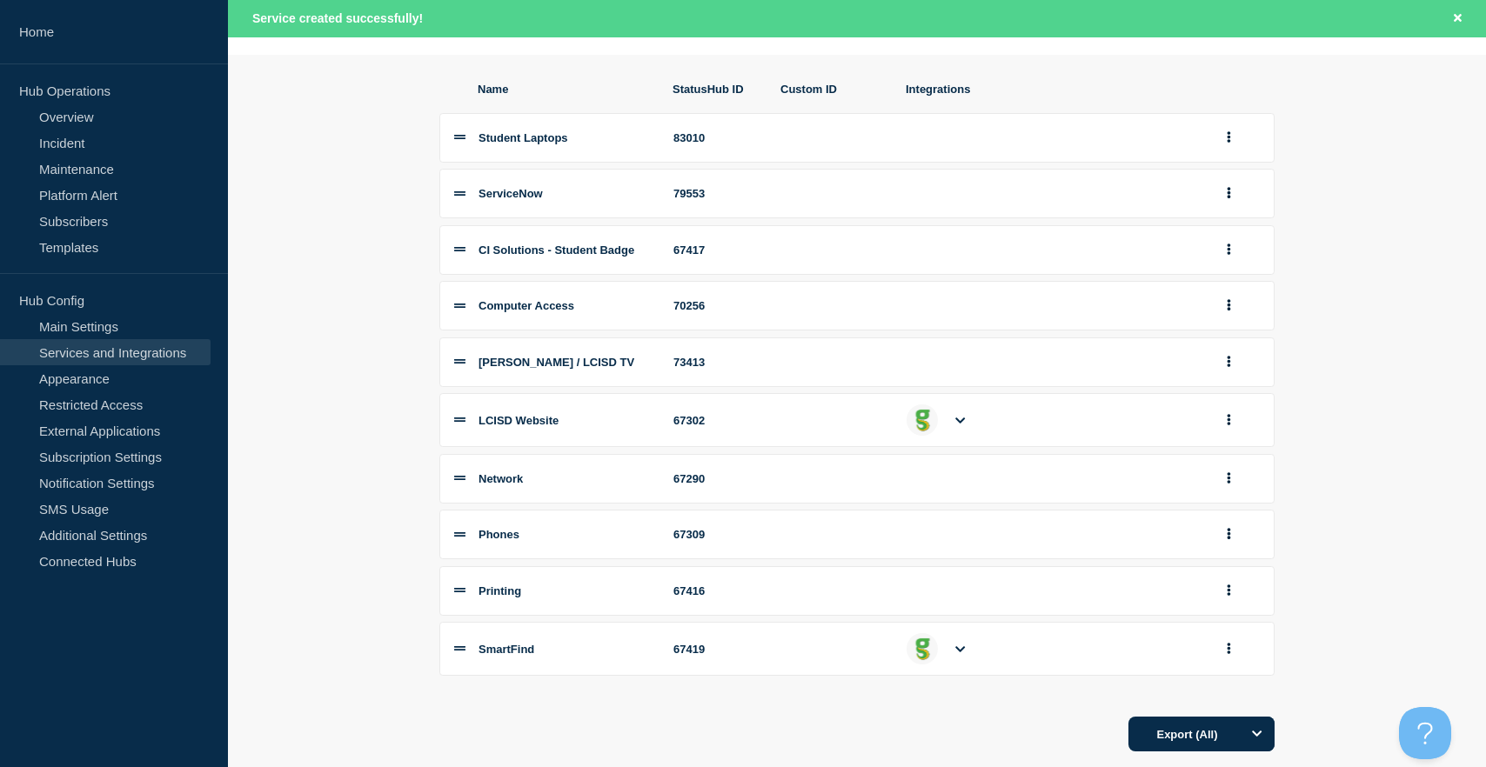
scroll to position [216, 0]
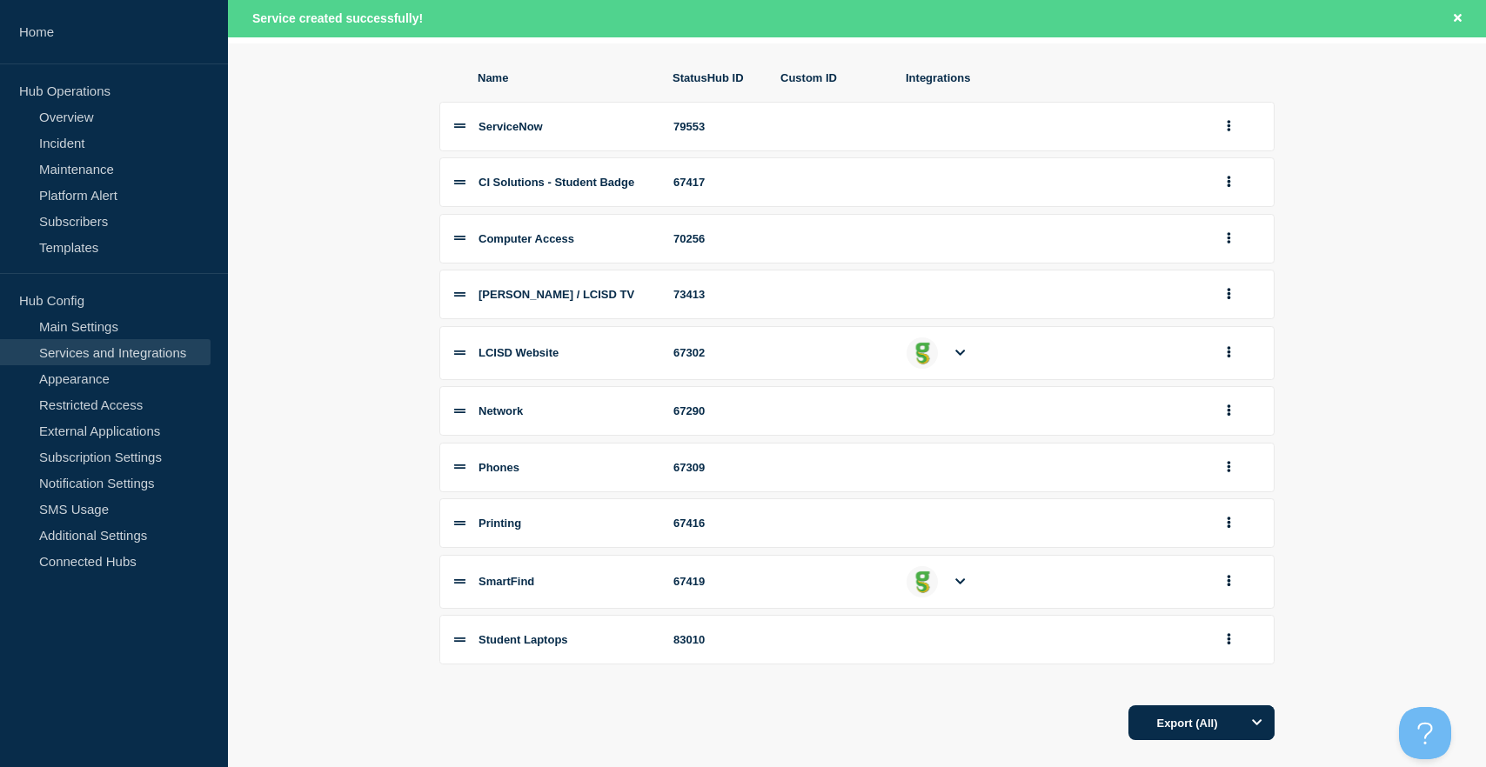
drag, startPoint x: 462, startPoint y: 136, endPoint x: 485, endPoint y: 292, distance: 158.2
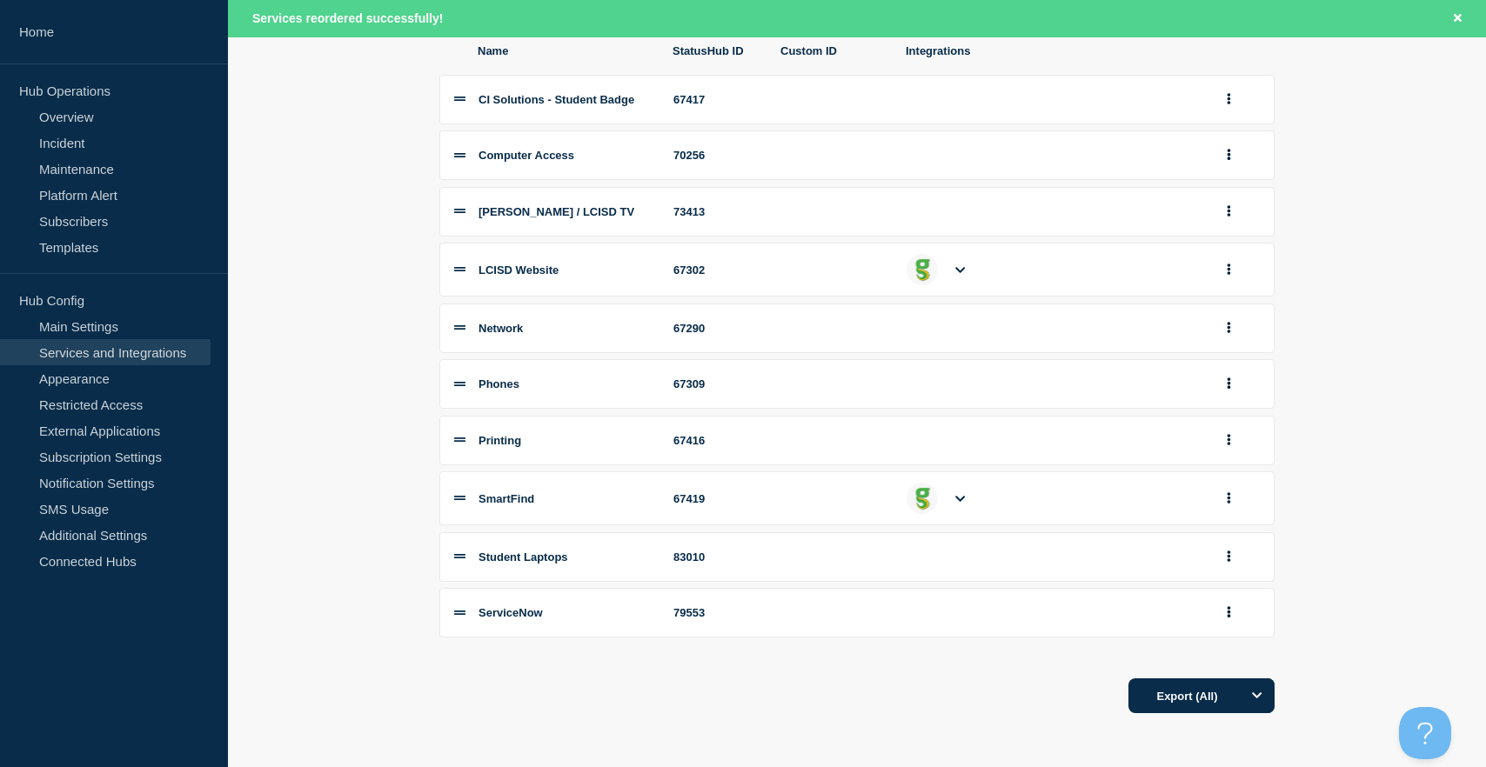
scroll to position [275, 0]
drag, startPoint x: 460, startPoint y: 351, endPoint x: 466, endPoint y: 492, distance: 141.9
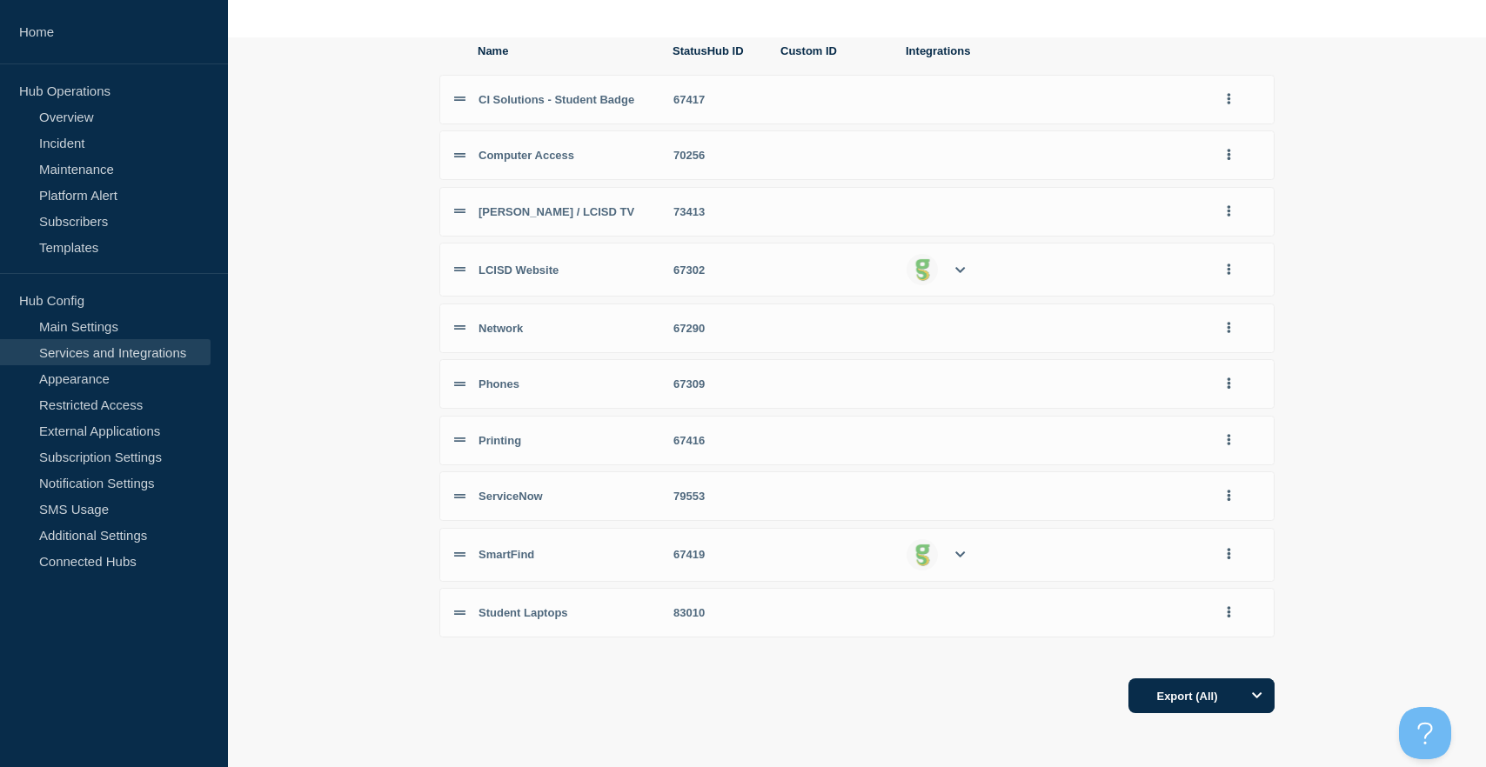
scroll to position [0, 0]
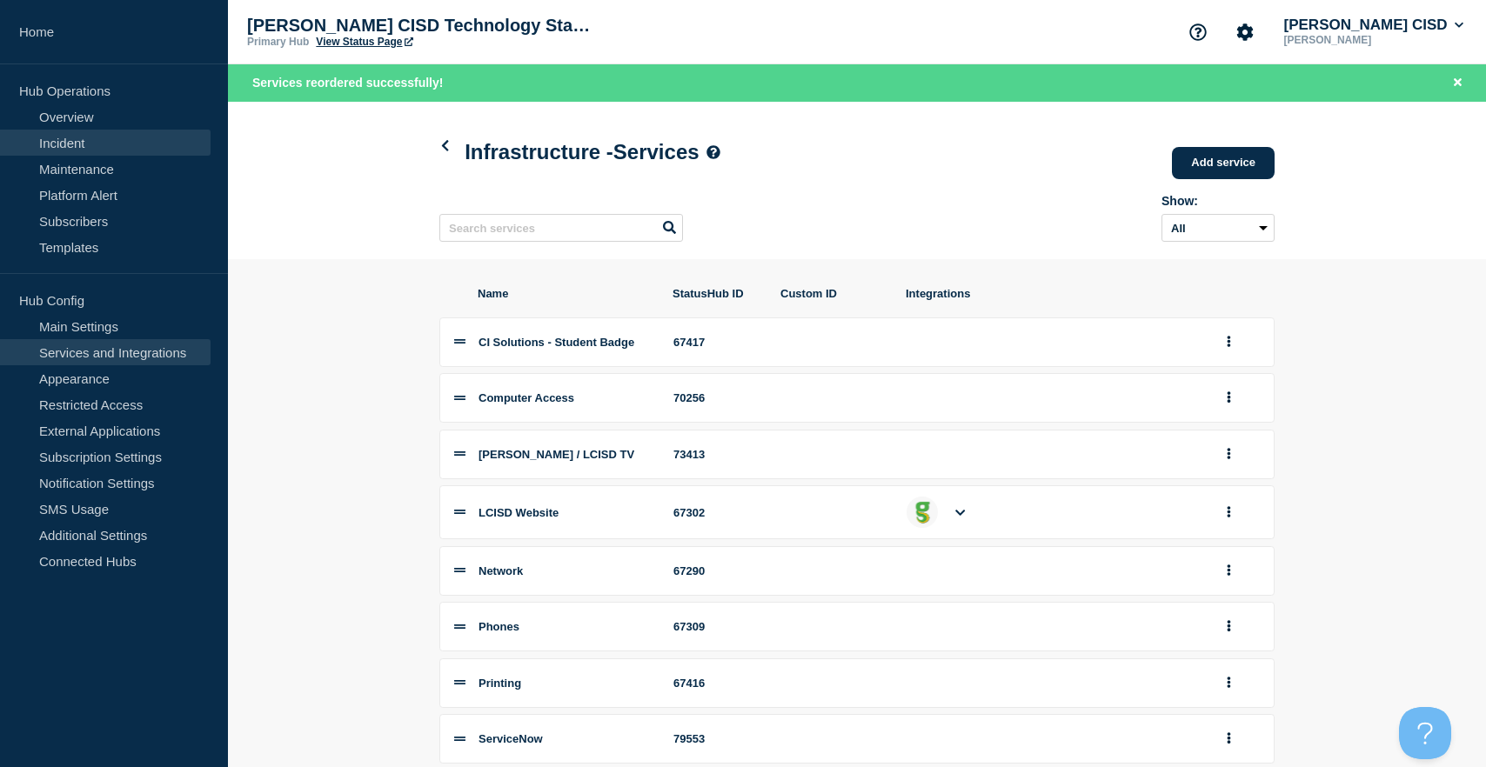
click at [83, 141] on link "Incident" at bounding box center [105, 143] width 211 height 26
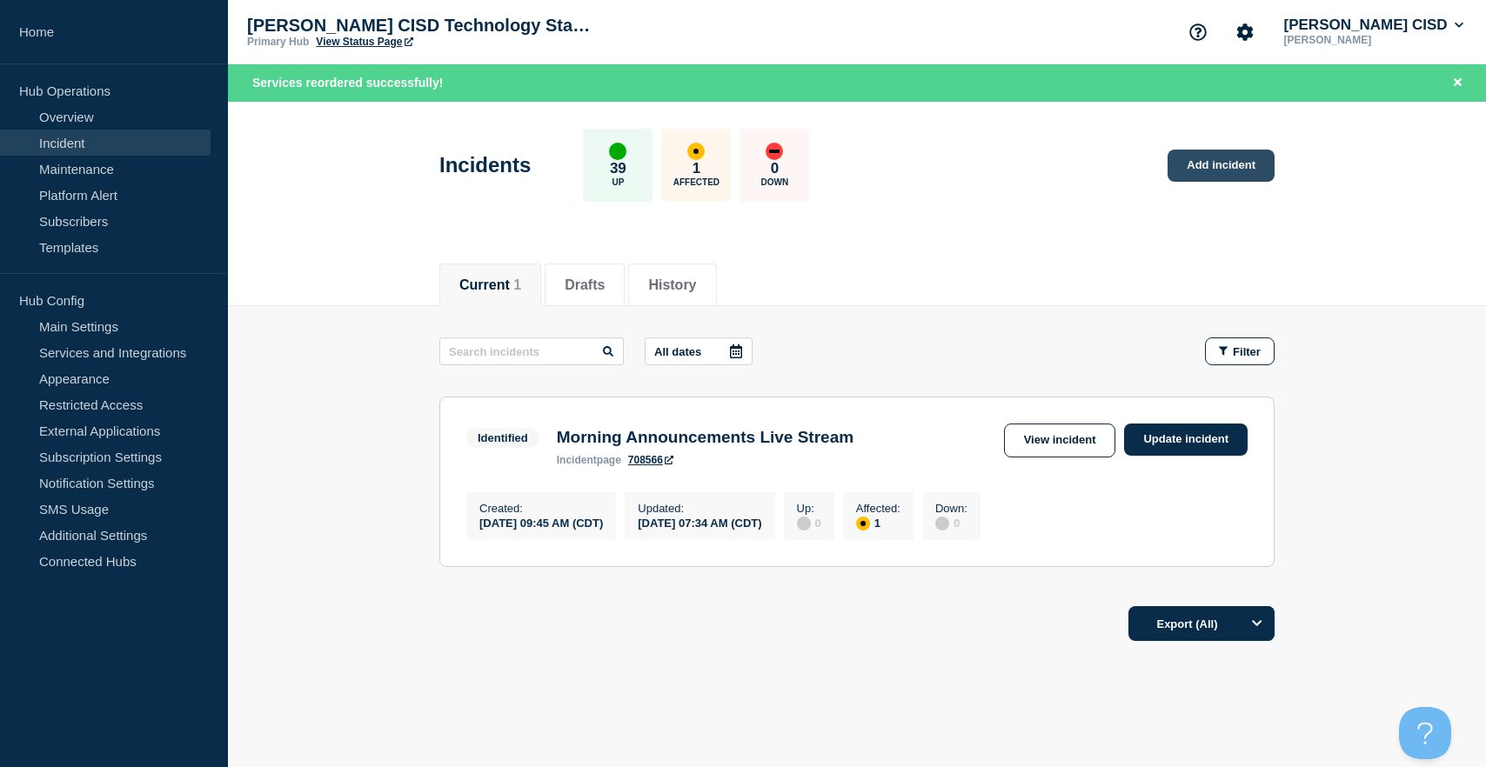
click at [1200, 159] on link "Add incident" at bounding box center [1220, 166] width 107 height 32
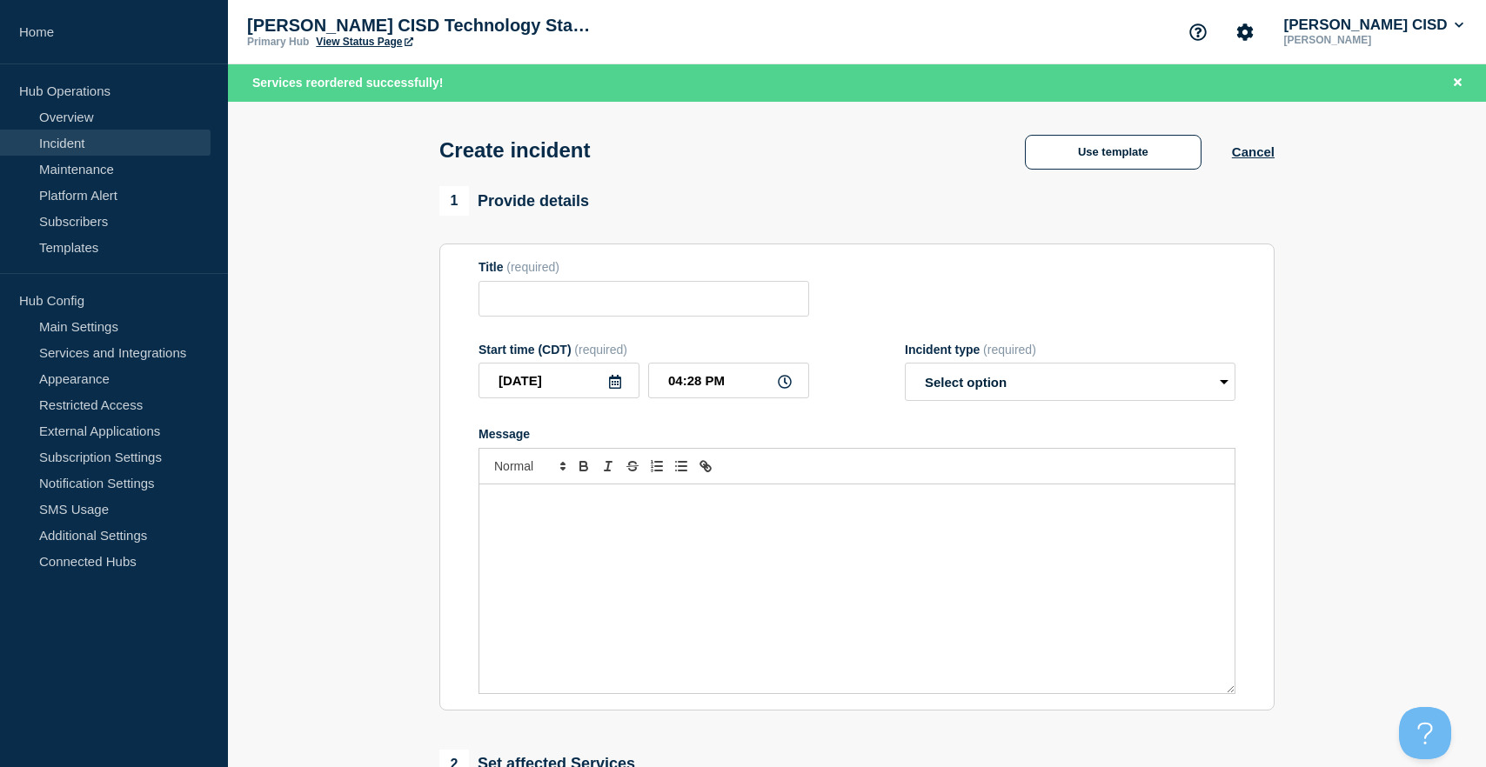
click at [598, 580] on div "Message" at bounding box center [856, 589] width 755 height 209
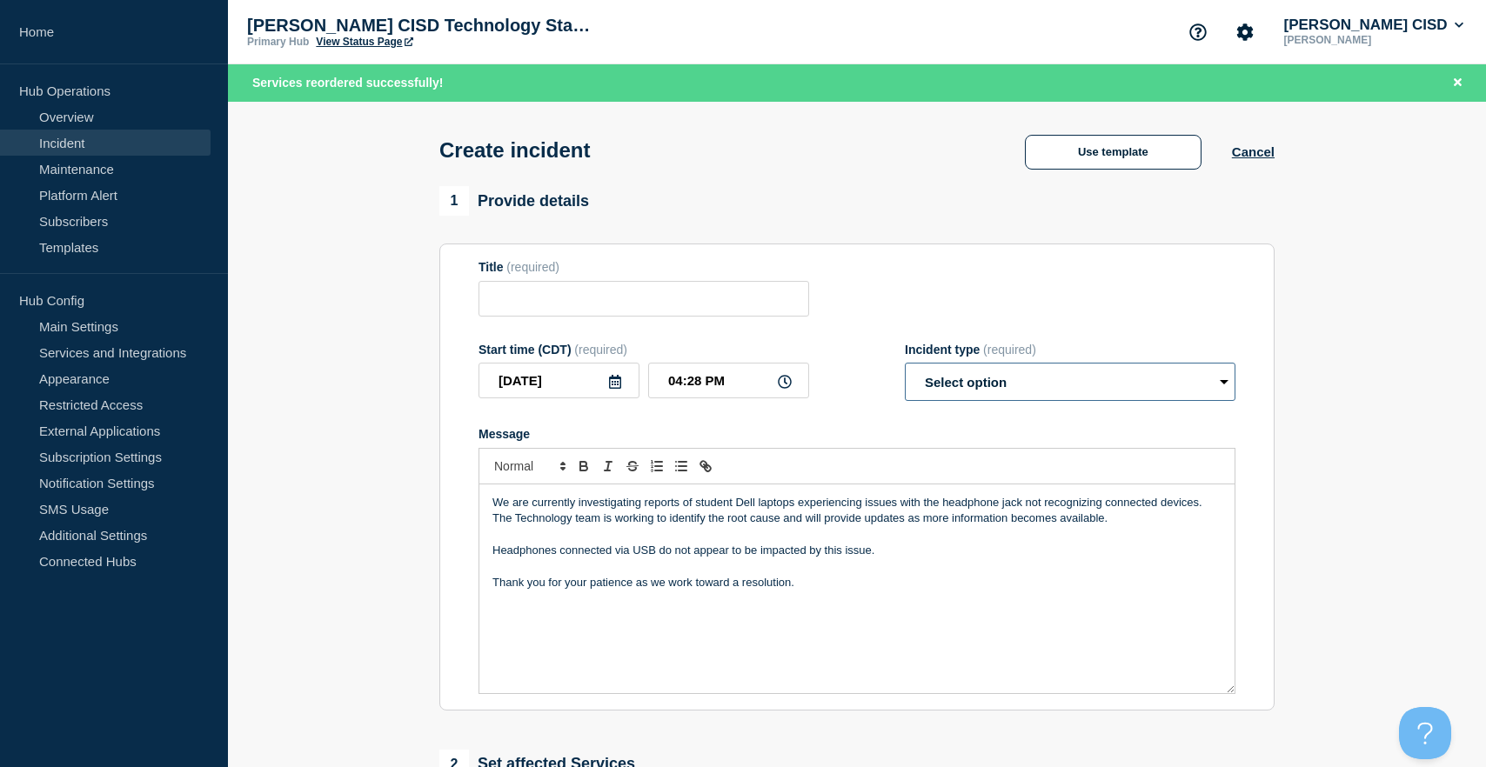
click at [986, 401] on select "Select option Investigating Identified Monitoring" at bounding box center [1070, 382] width 331 height 38
select select "investigating"
click at [905, 375] on select "Select option Investigating Identified Monitoring" at bounding box center [1070, 382] width 331 height 38
click at [605, 306] on input "Title" at bounding box center [643, 299] width 331 height 36
paste input "Dell Laptop Headphone Jack Issue"
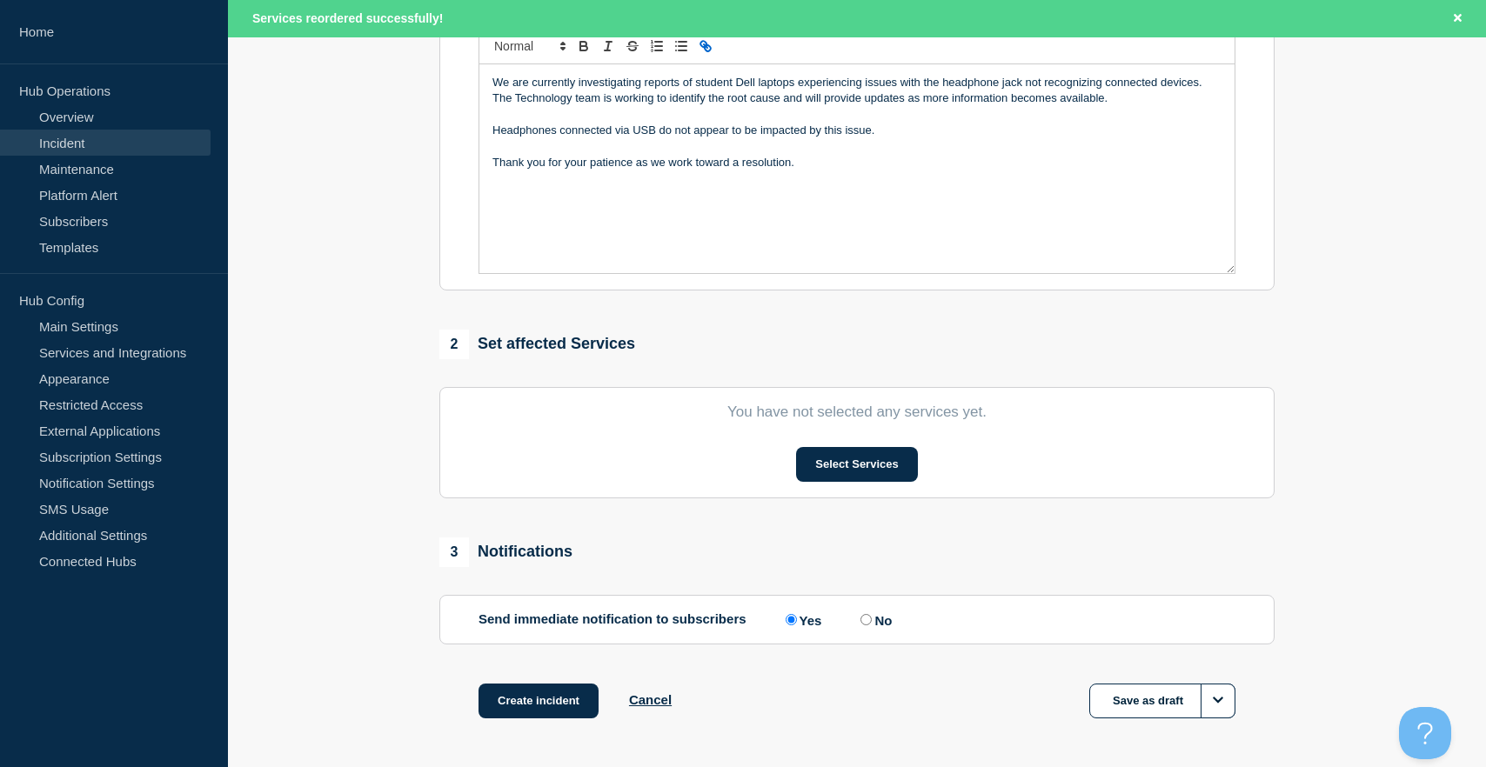
scroll to position [452, 0]
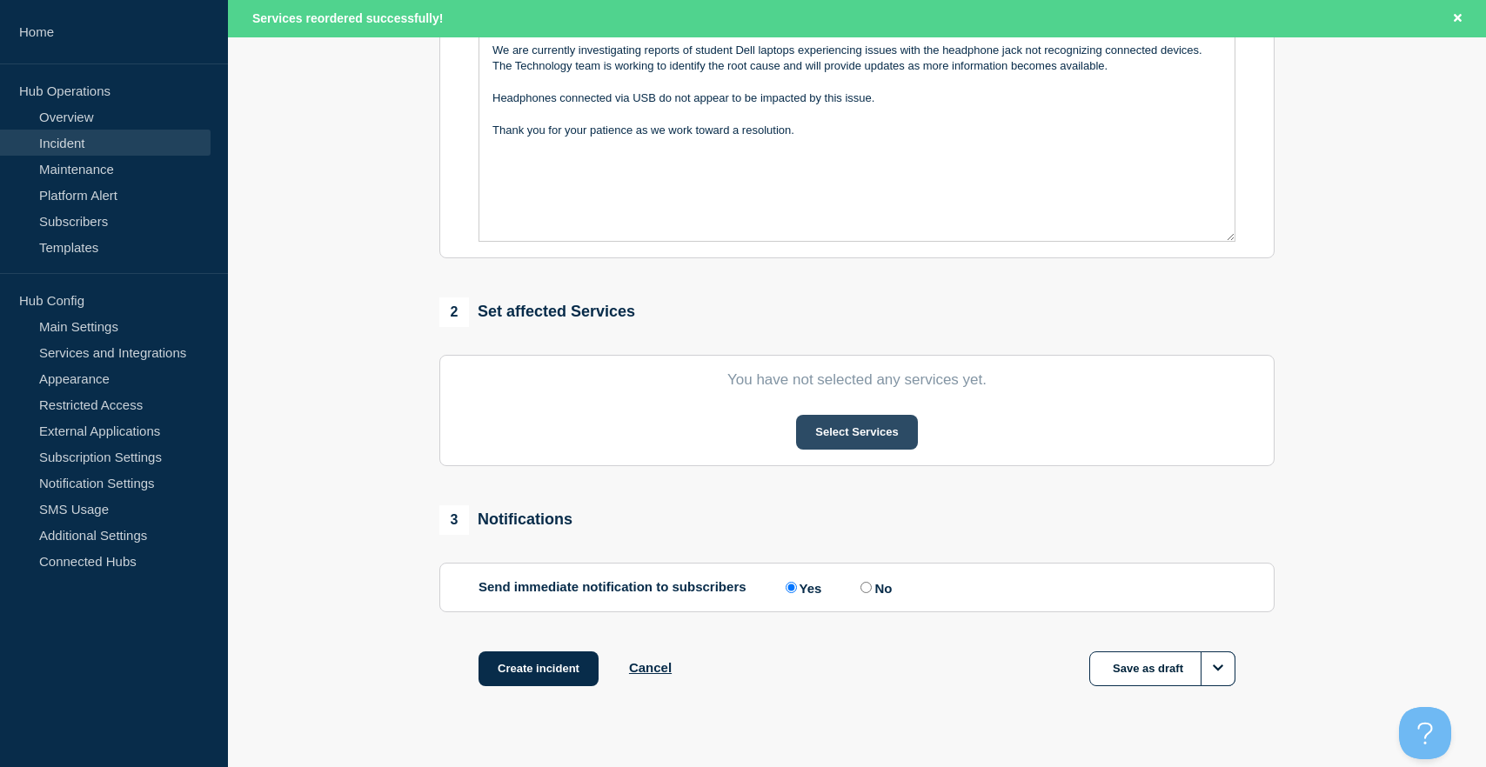
type input "Dell Laptop Headphone Jack Issue"
click at [852, 450] on button "Select Services" at bounding box center [856, 432] width 121 height 35
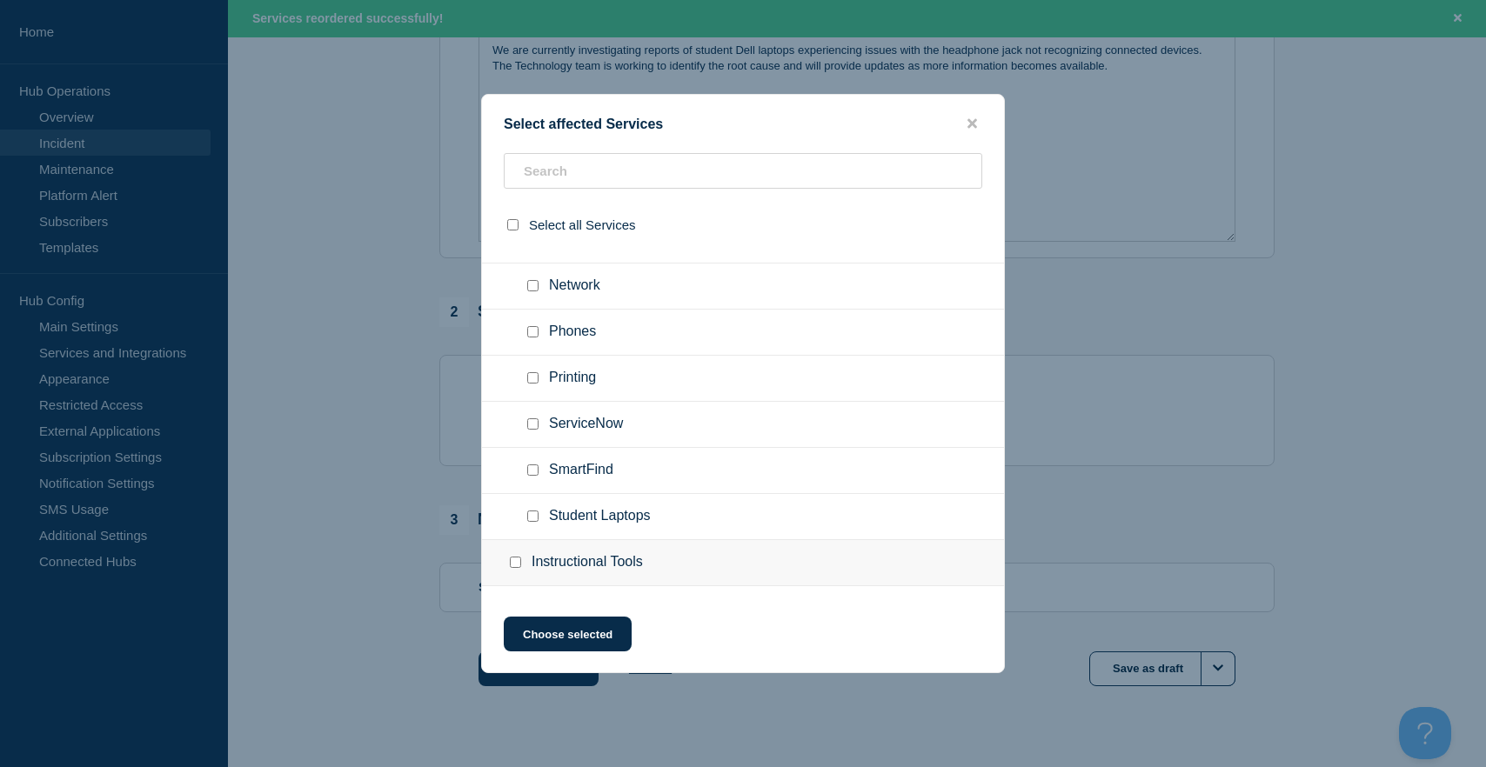
scroll to position [1020, 0]
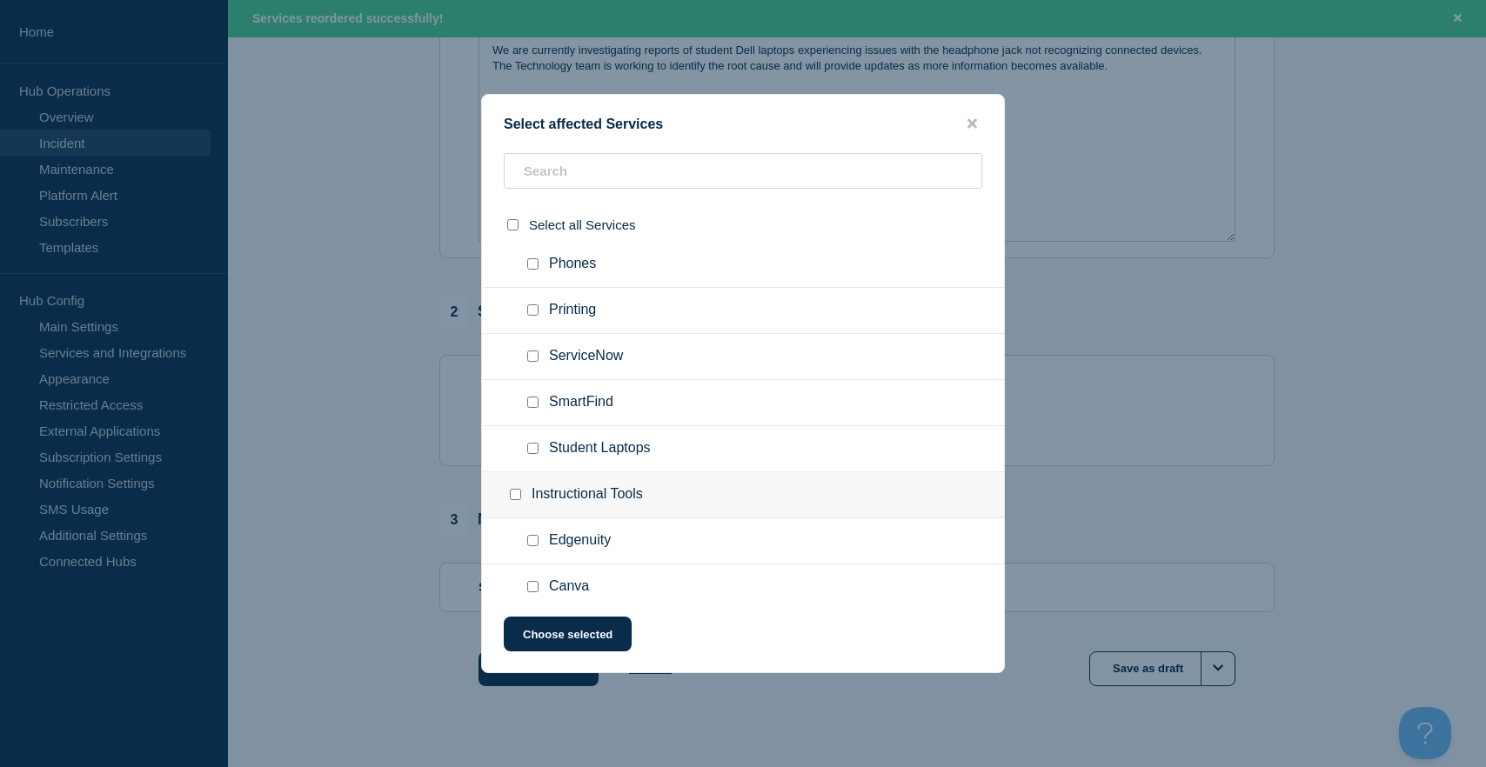
click at [532, 454] on input "Student Laptops checkbox" at bounding box center [532, 448] width 11 height 11
checkbox input "true"
click at [562, 636] on button "Choose selected" at bounding box center [568, 634] width 128 height 35
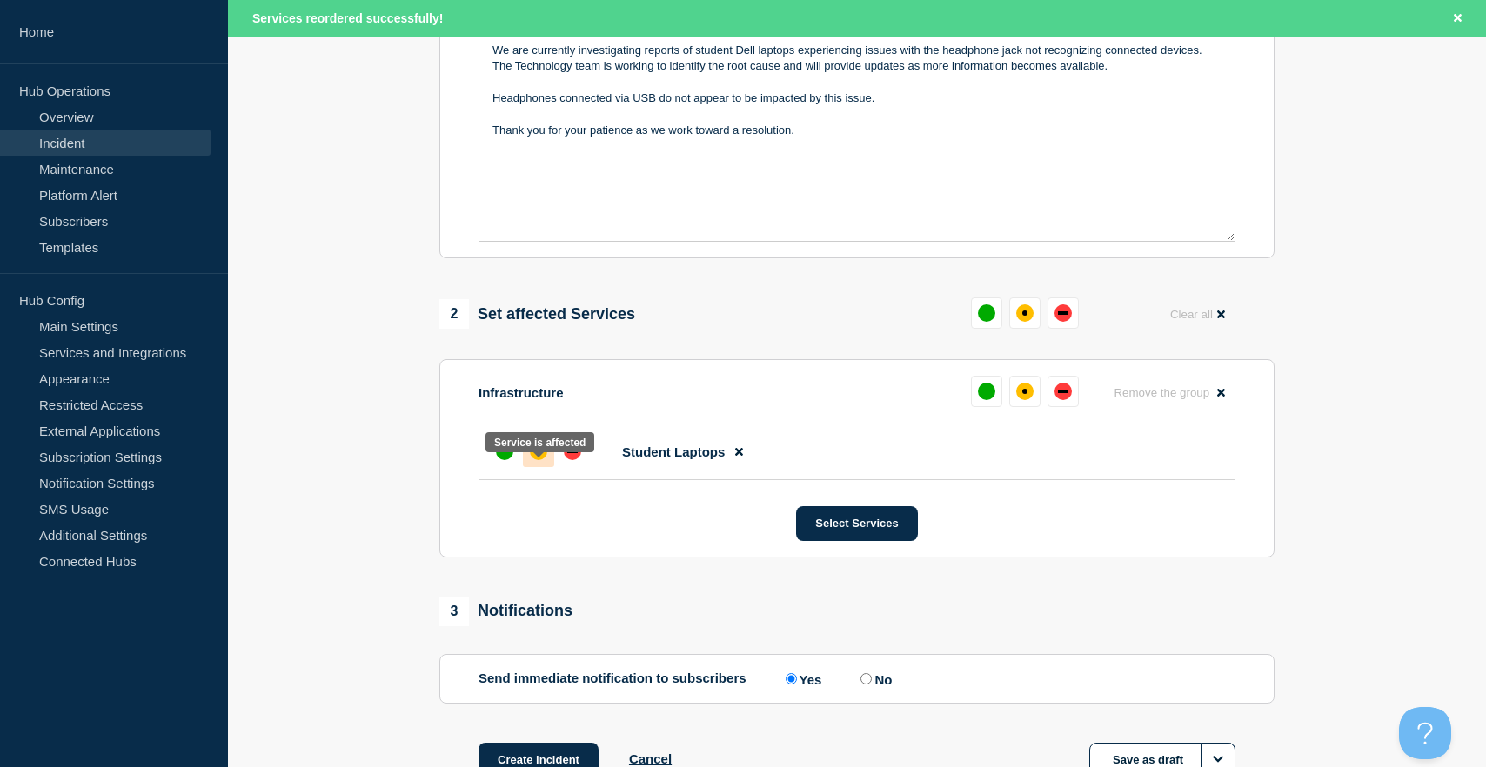
click at [538, 454] on div "affected" at bounding box center [538, 451] width 5 height 5
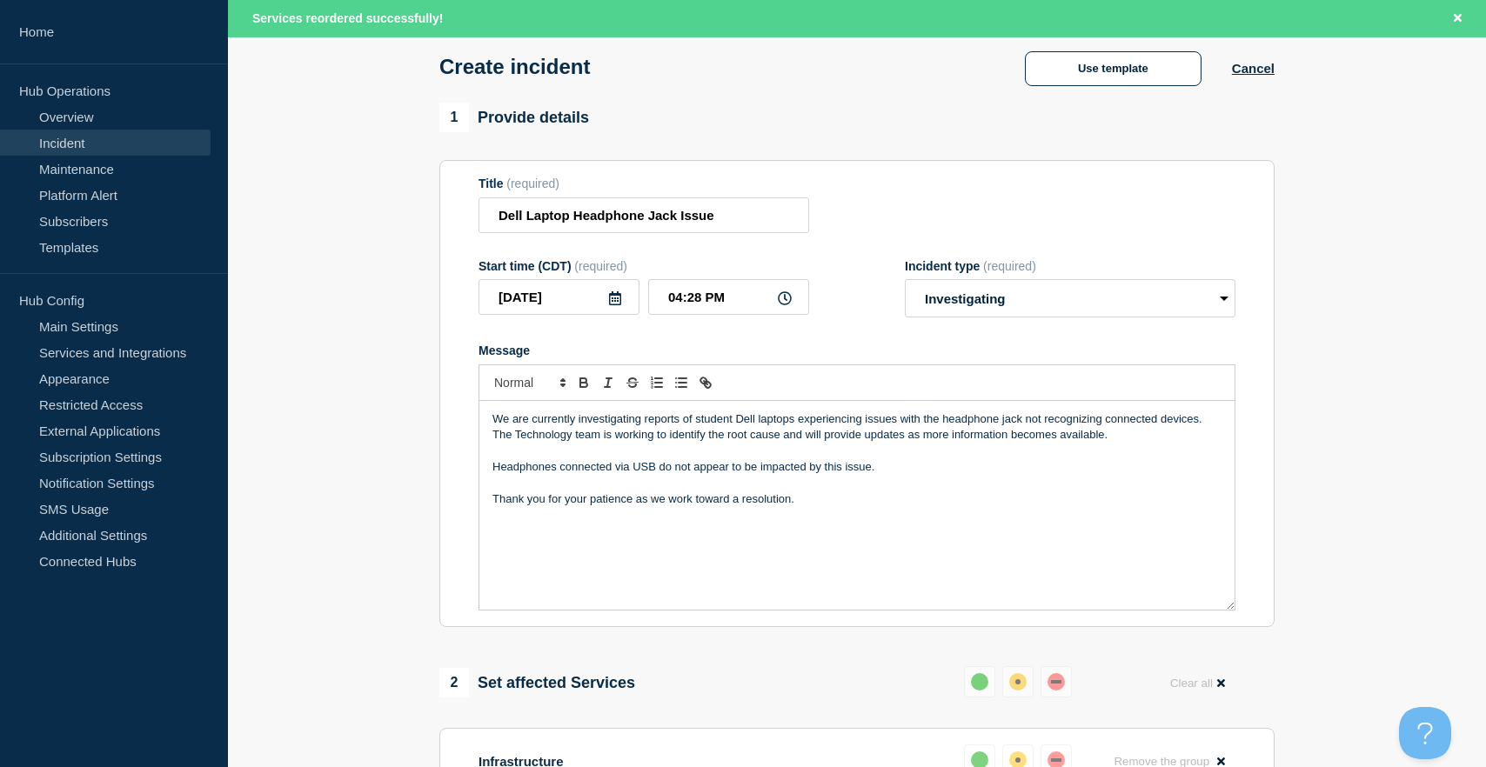
scroll to position [71, 0]
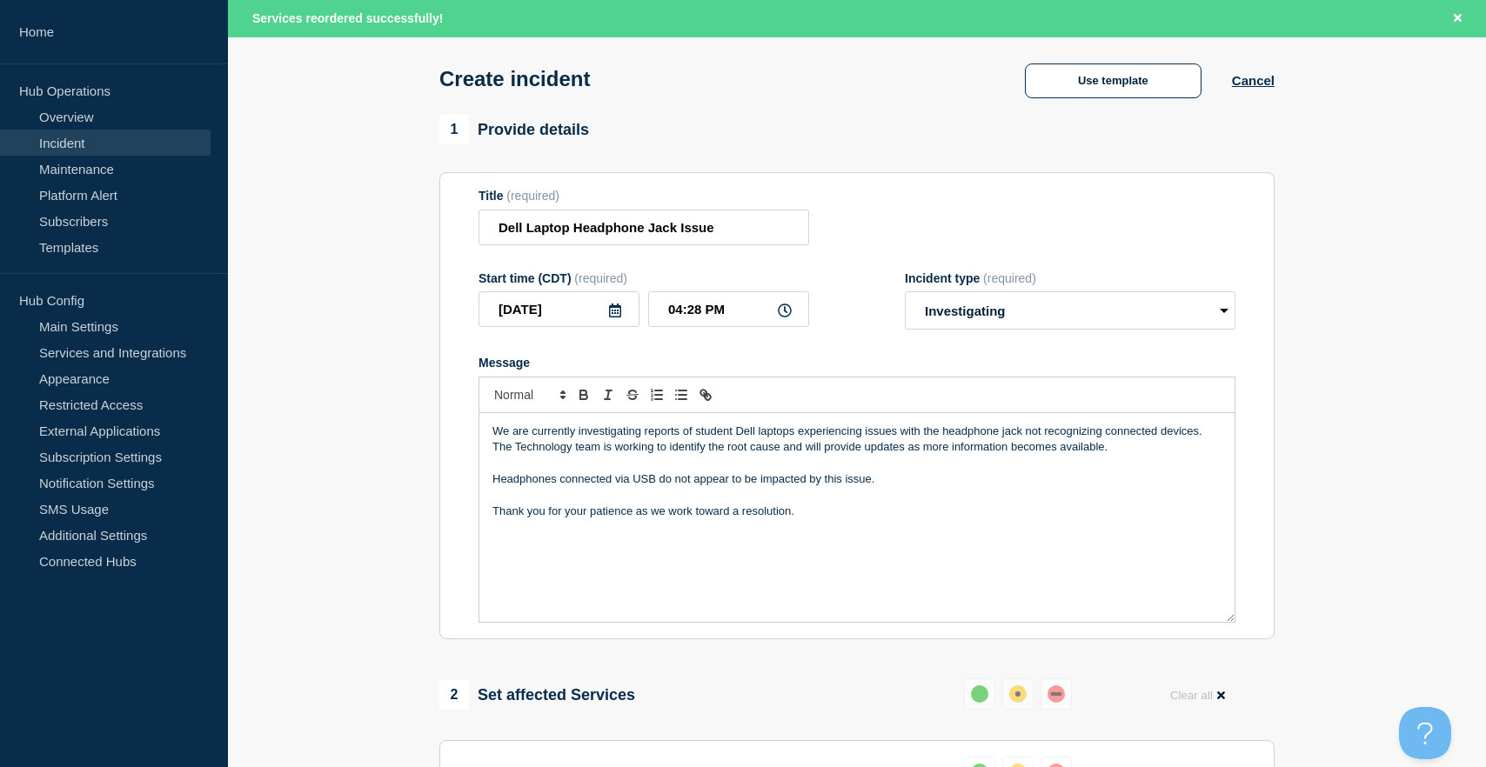
click at [756, 445] on p "We are currently investigating reports of student Dell laptops experiencing iss…" at bounding box center [856, 440] width 729 height 32
click at [749, 448] on p "We are currently investigating reports of student Dell laptops experiencing iss…" at bounding box center [856, 440] width 729 height 32
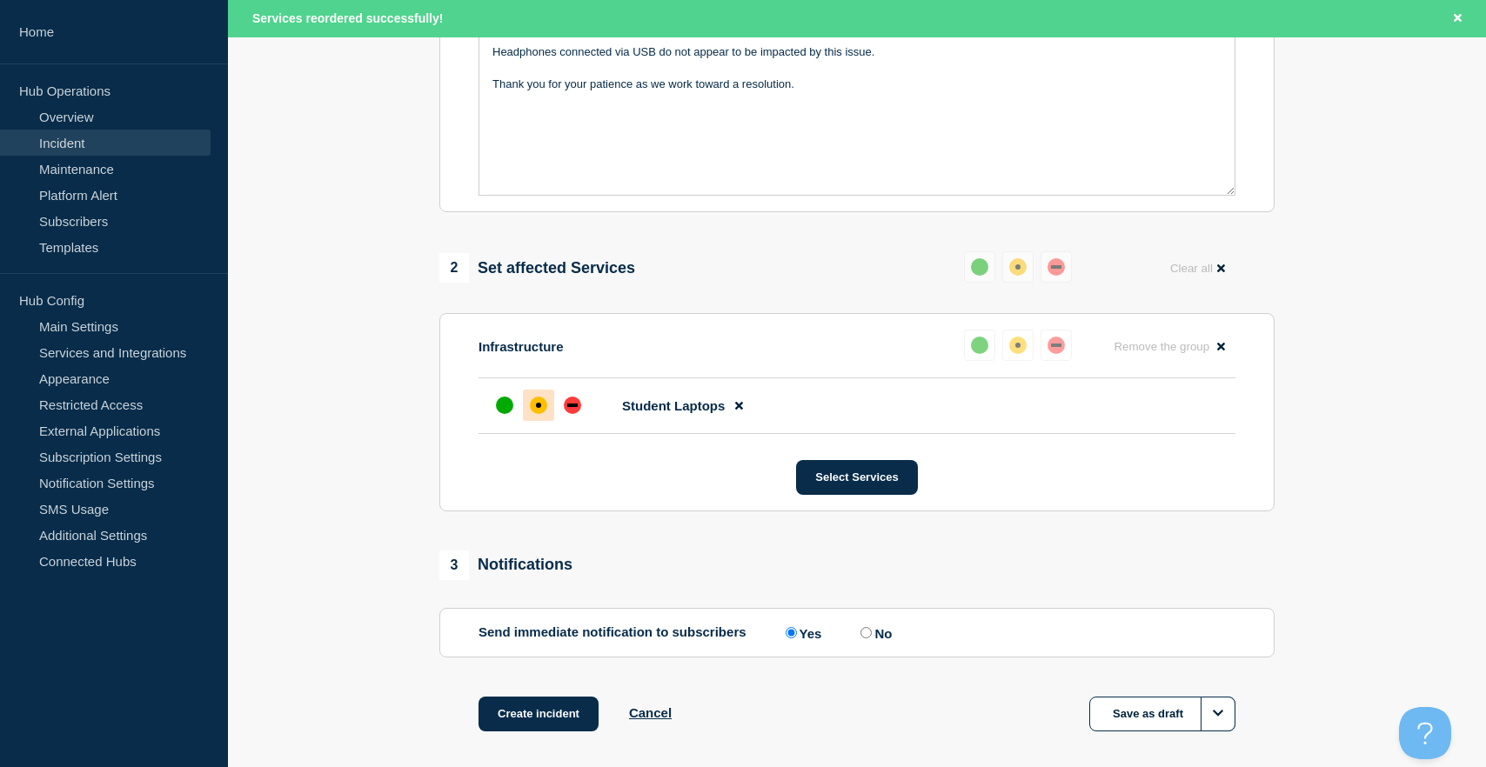
scroll to position [602, 0]
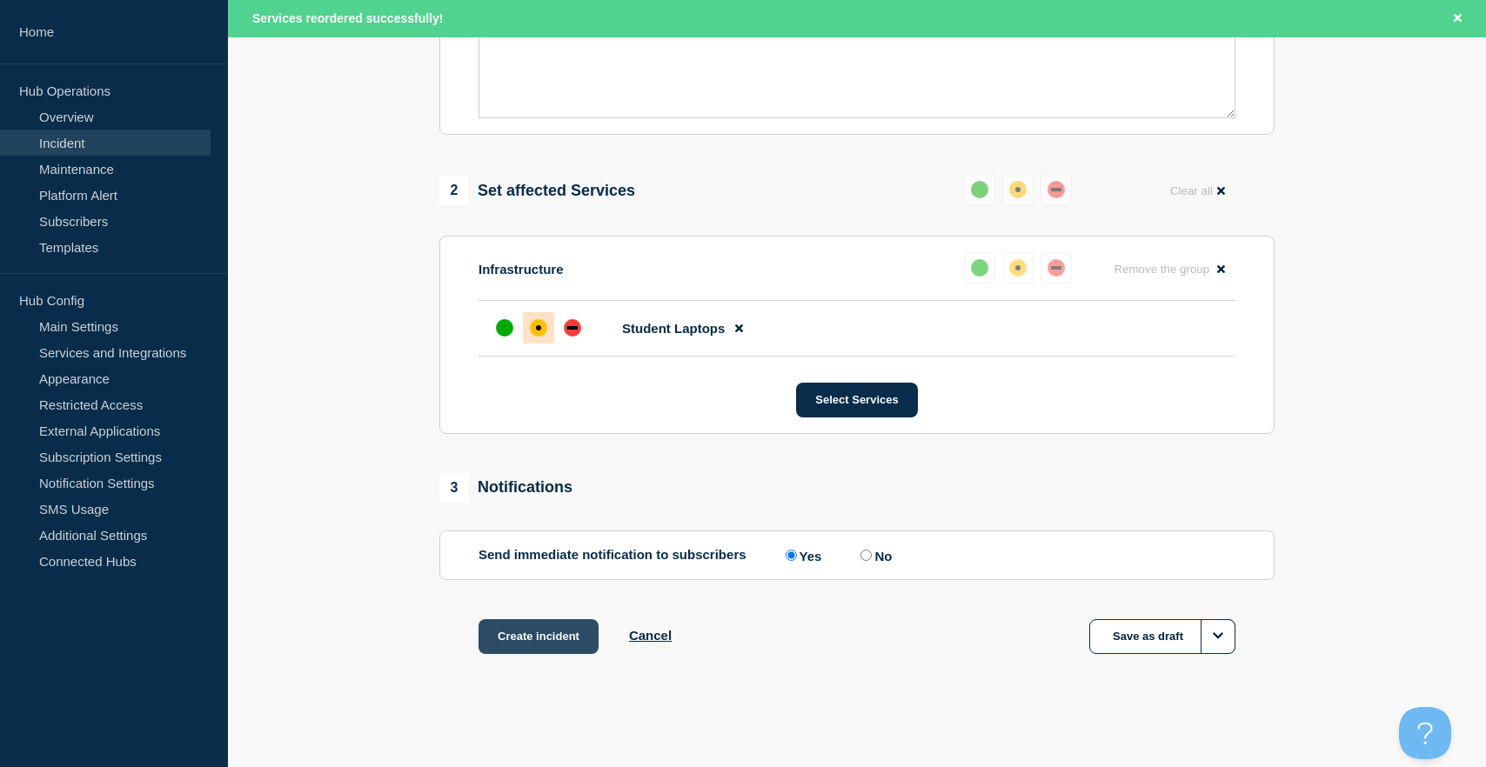
click at [539, 640] on button "Create incident" at bounding box center [538, 636] width 120 height 35
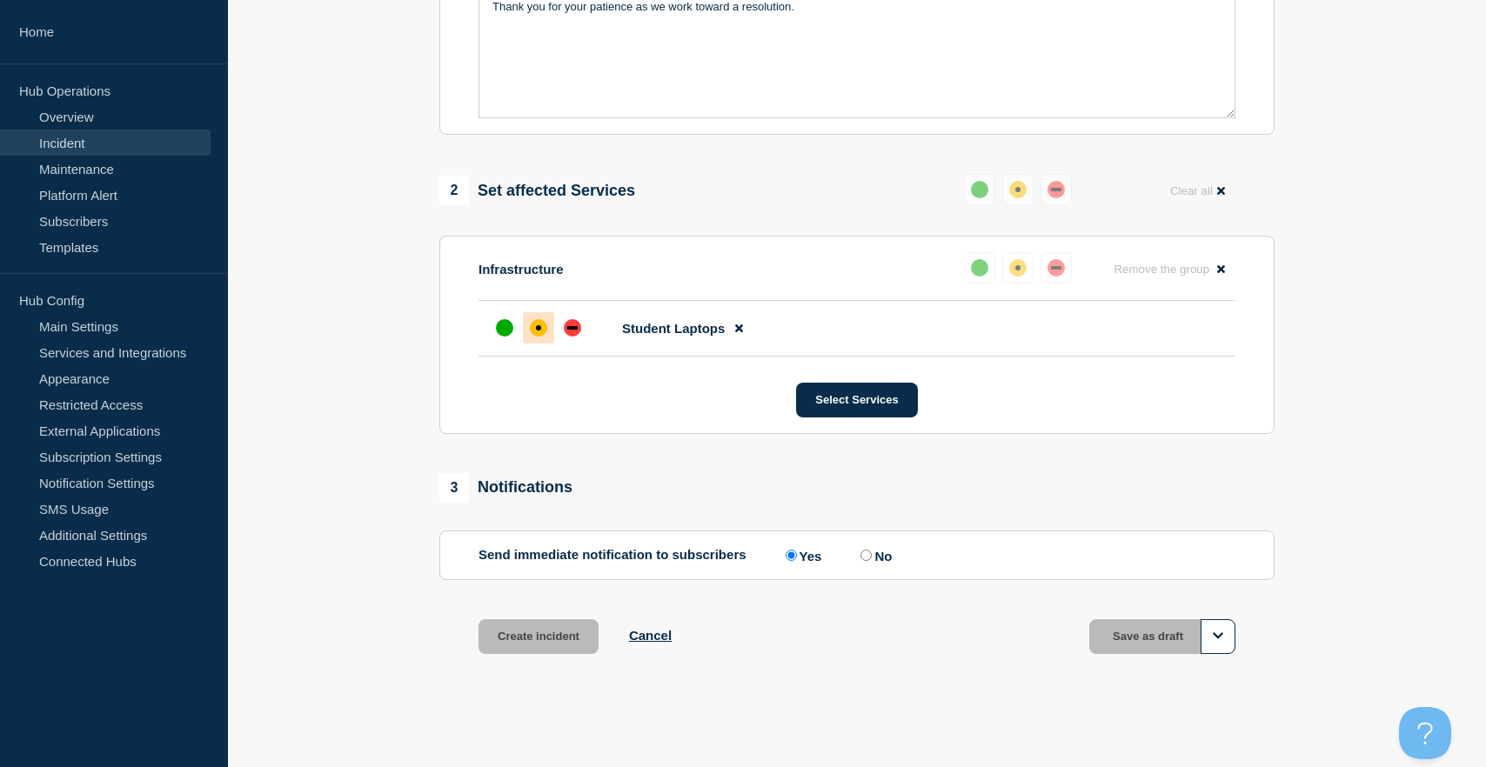
scroll to position [565, 0]
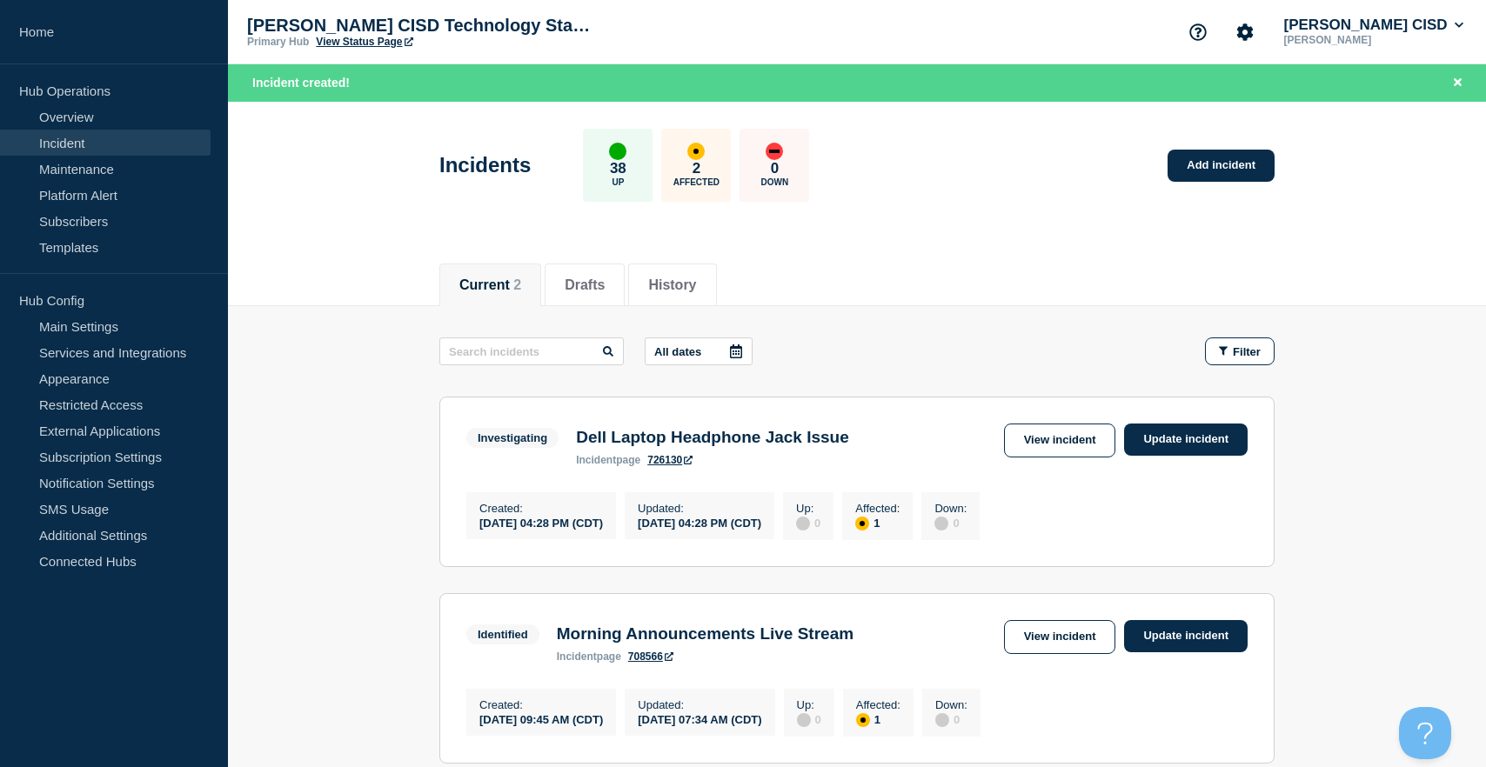
click at [675, 465] on link "726130" at bounding box center [669, 460] width 45 height 12
